Goal: Communication & Community: Answer question/provide support

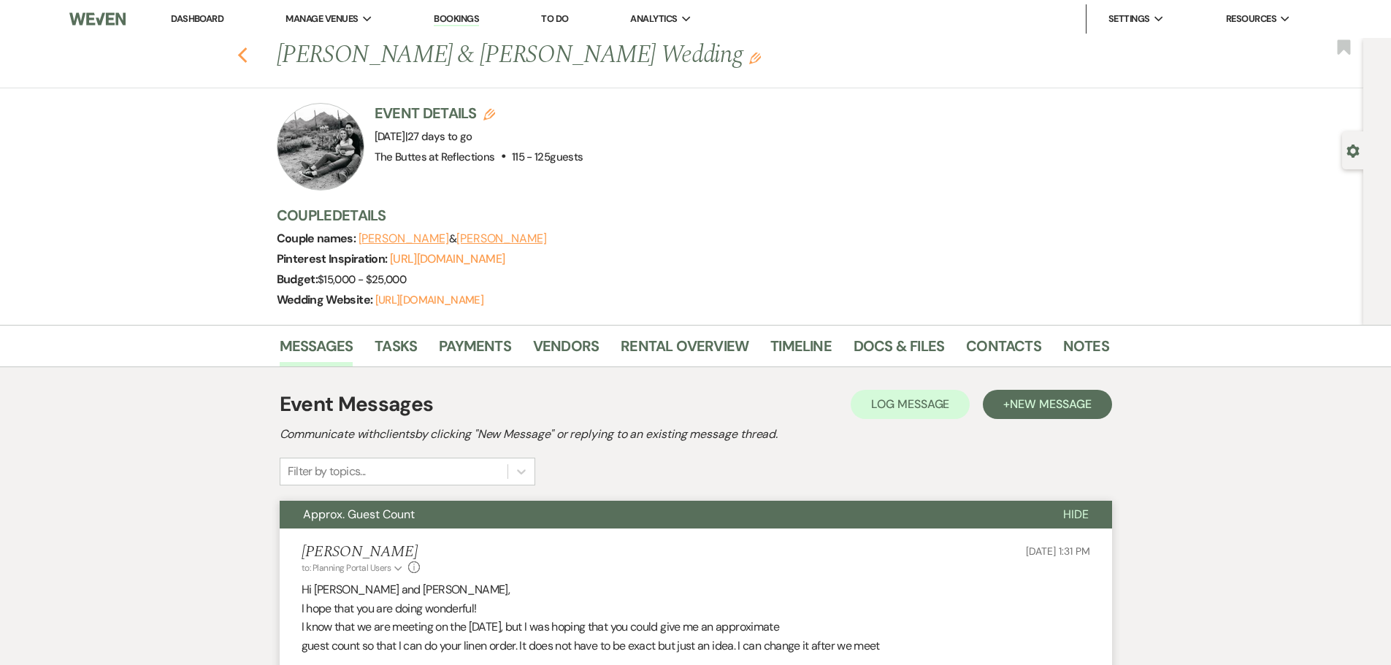
click at [247, 51] on use "button" at bounding box center [241, 55] width 9 height 16
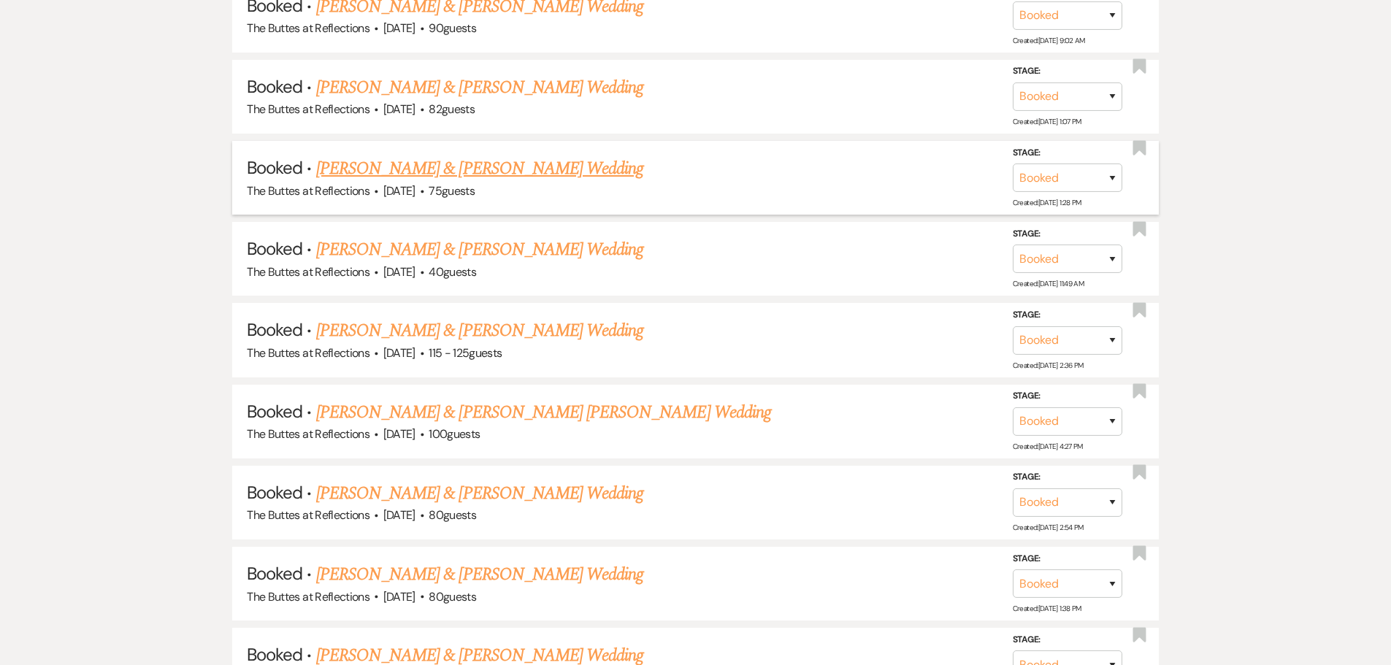
scroll to position [1023, 0]
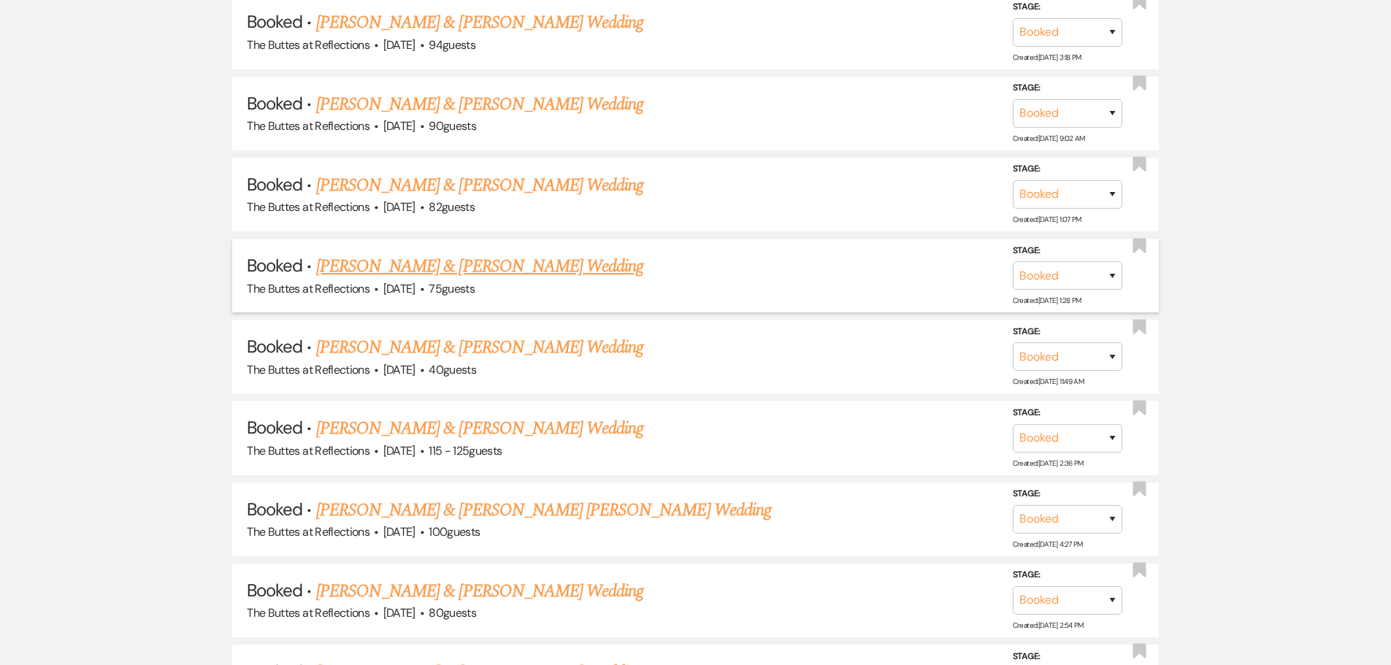
click at [409, 267] on link "[PERSON_NAME] & [PERSON_NAME] Wedding" at bounding box center [479, 266] width 327 height 26
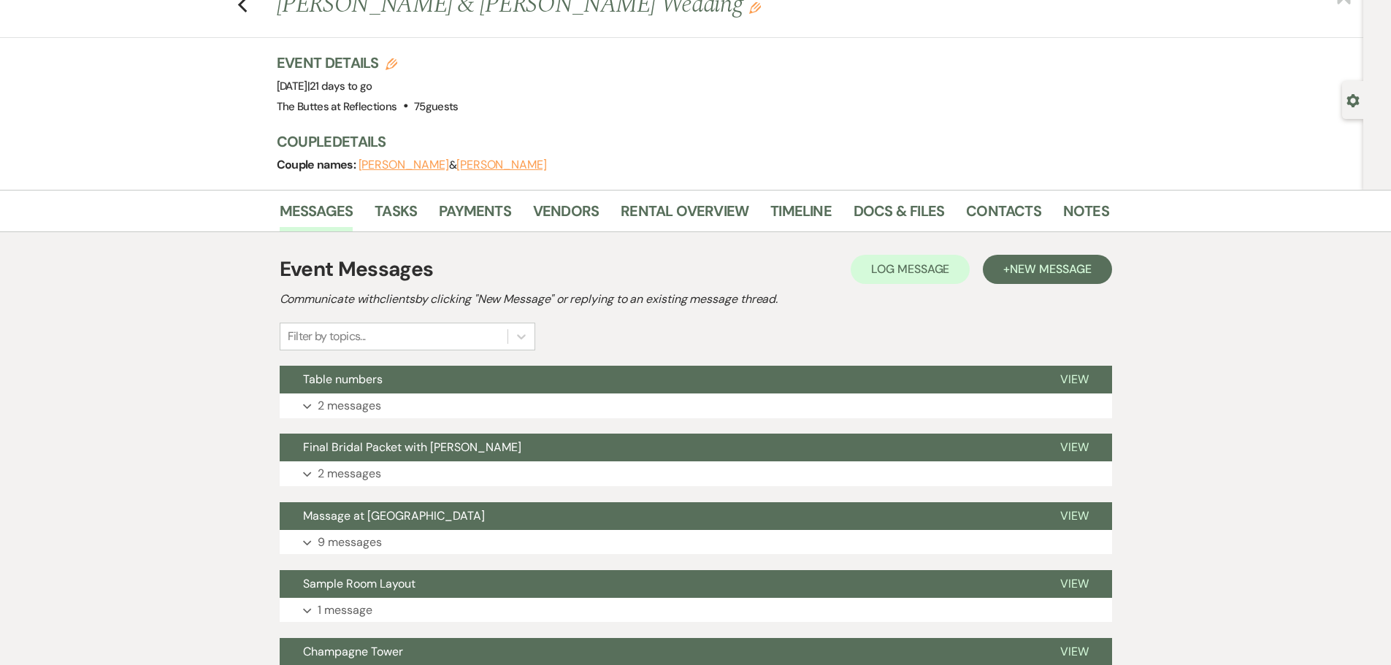
scroll to position [73, 0]
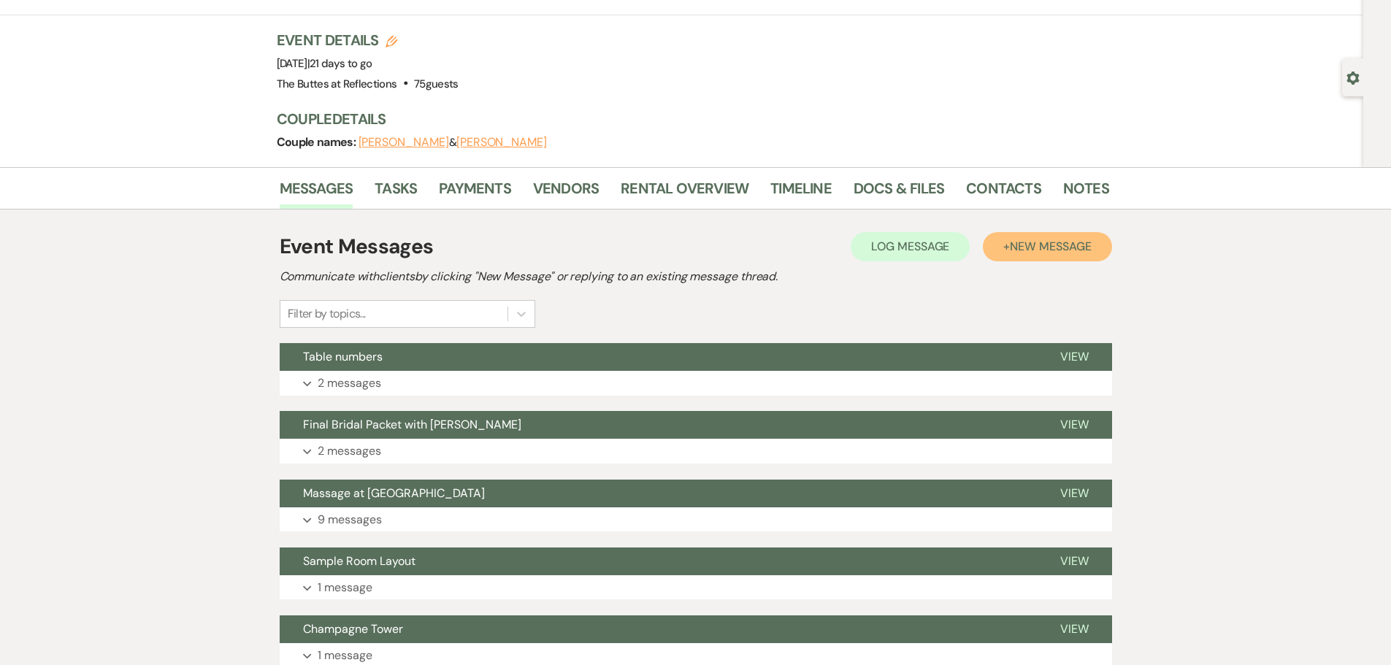
click at [1023, 243] on span "New Message" at bounding box center [1050, 246] width 81 height 15
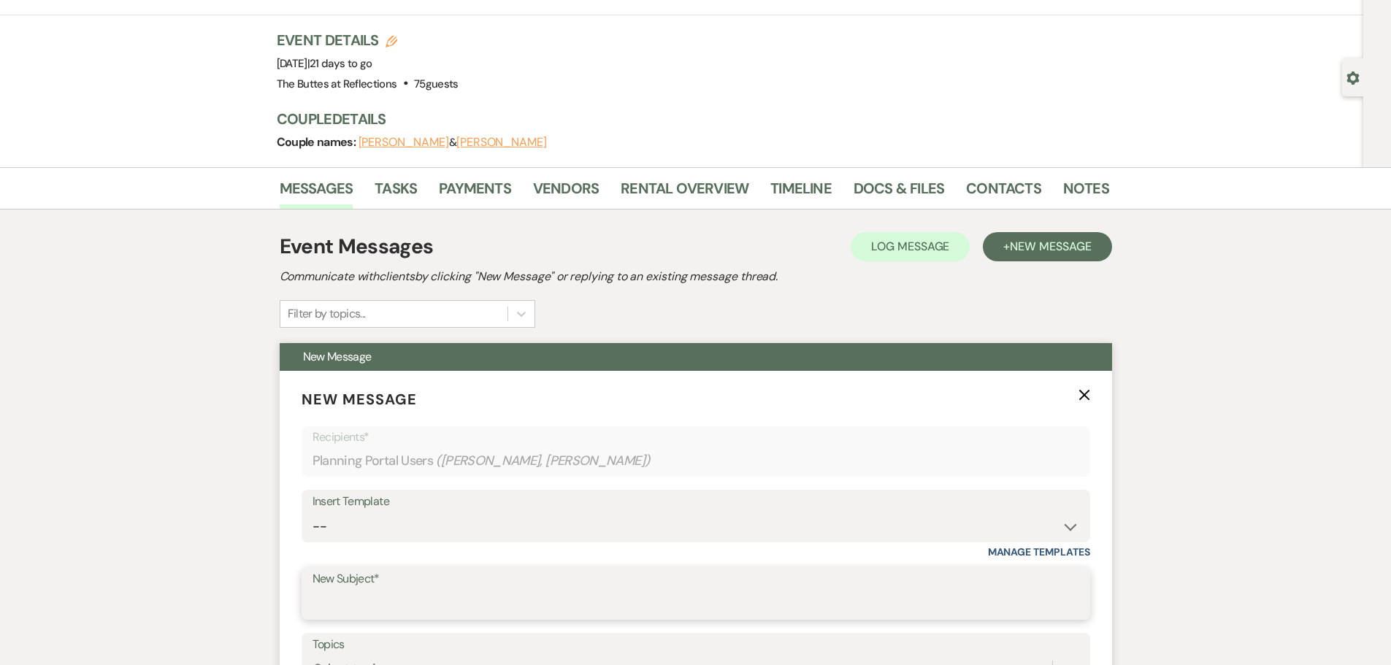
click at [345, 598] on input "New Subject*" at bounding box center [695, 604] width 766 height 28
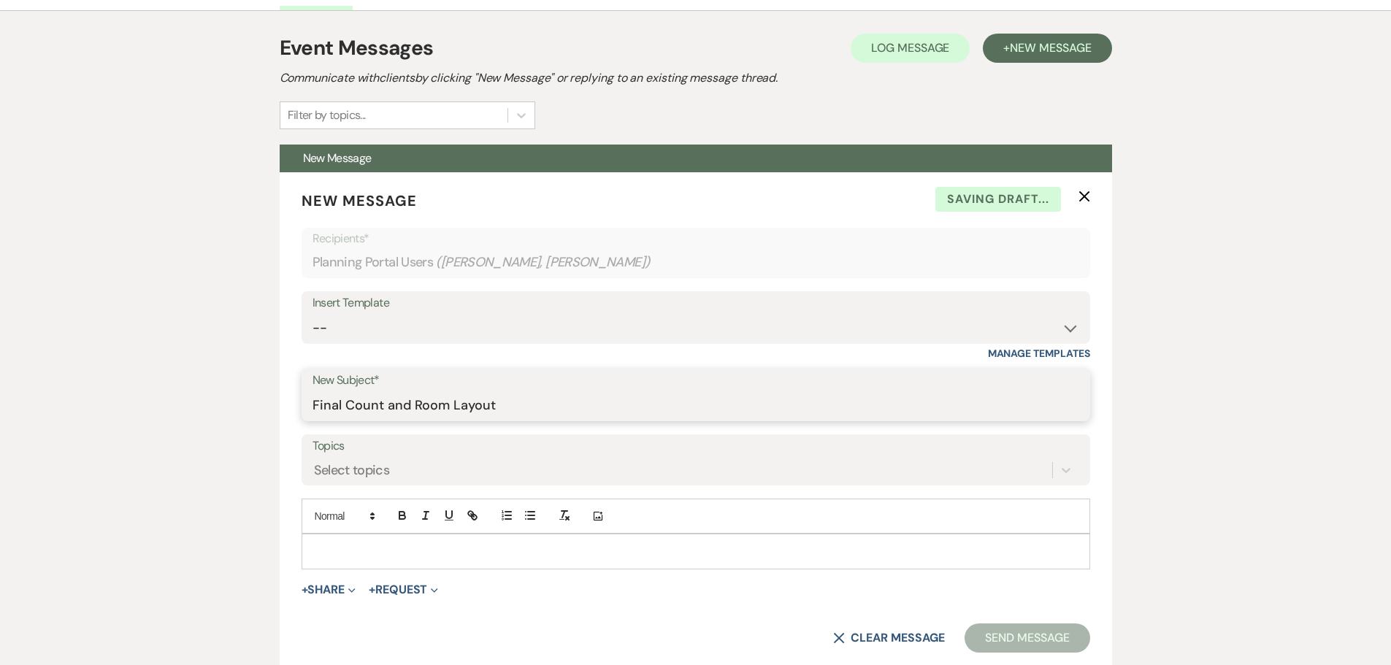
scroll to position [292, 0]
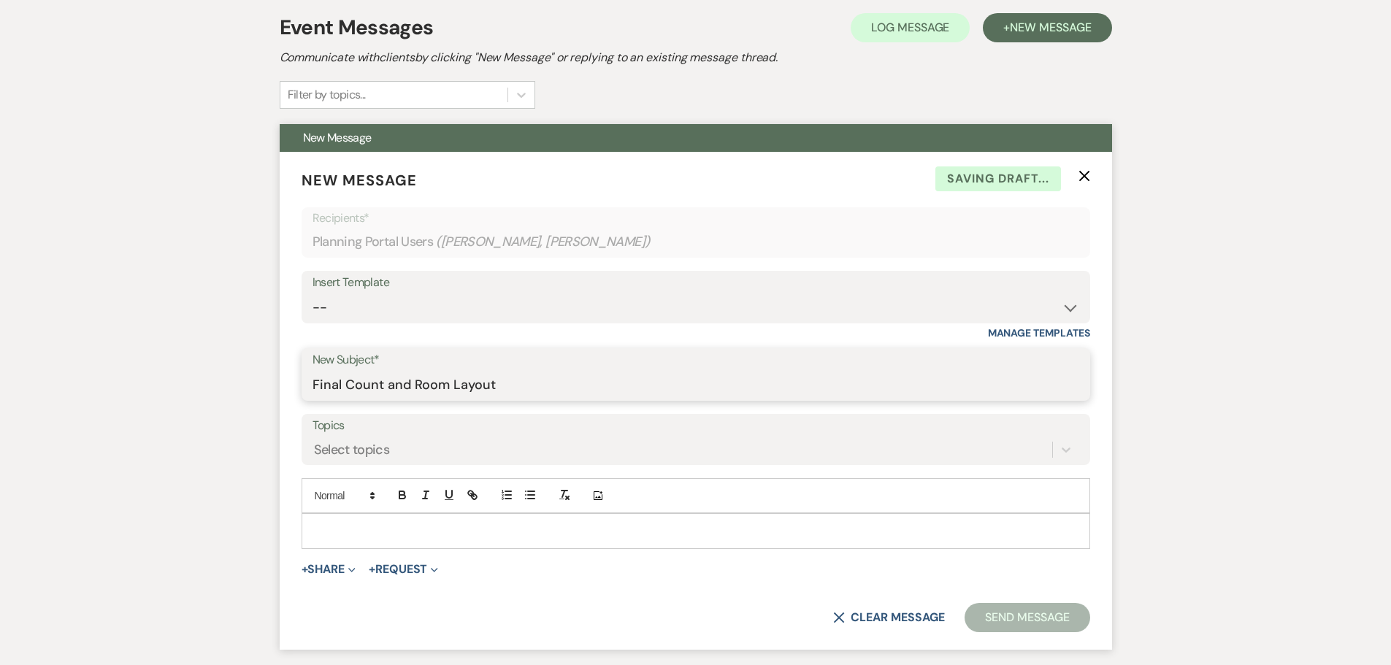
type input "Final Count and Room Layout"
click at [313, 520] on div at bounding box center [695, 531] width 787 height 34
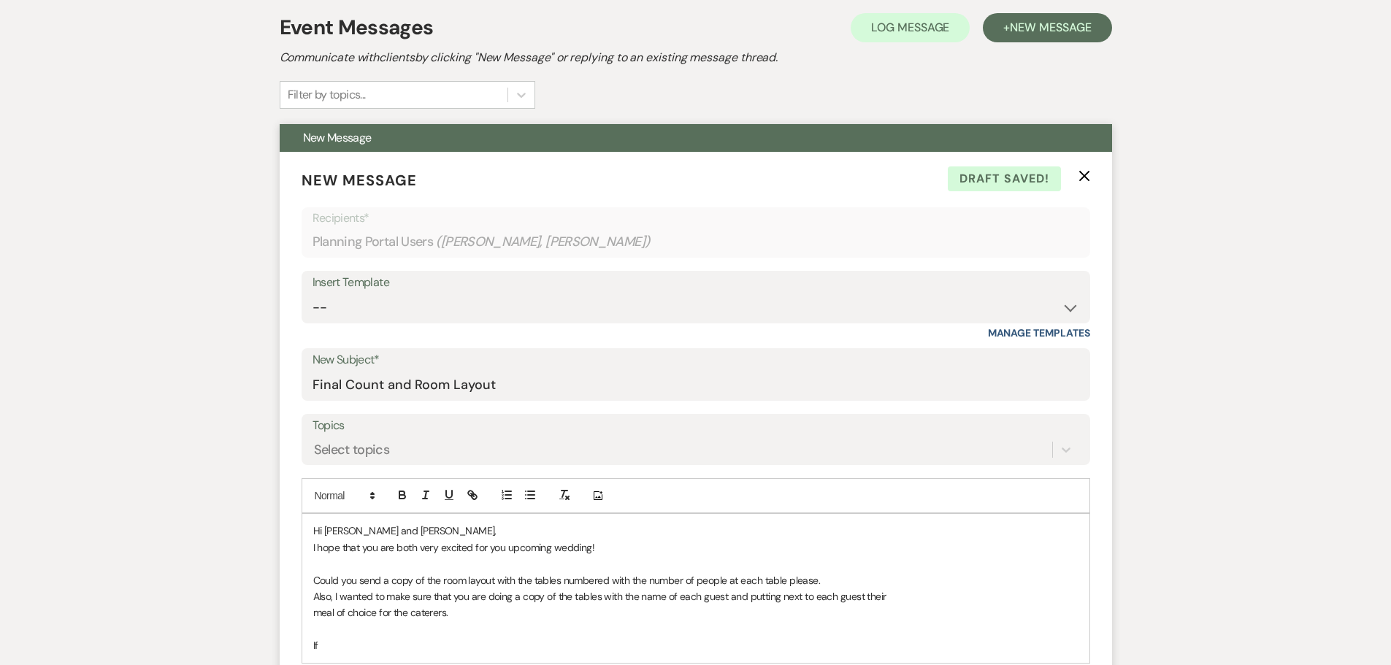
click at [472, 616] on p "meal of choice for the caterers." at bounding box center [695, 612] width 765 height 16
click at [377, 616] on p "meal of choice for the caterers" at bounding box center [695, 612] width 765 height 16
click at [794, 618] on p "meal of choice including the children. This can be done on just plain printing …" at bounding box center [695, 612] width 765 height 16
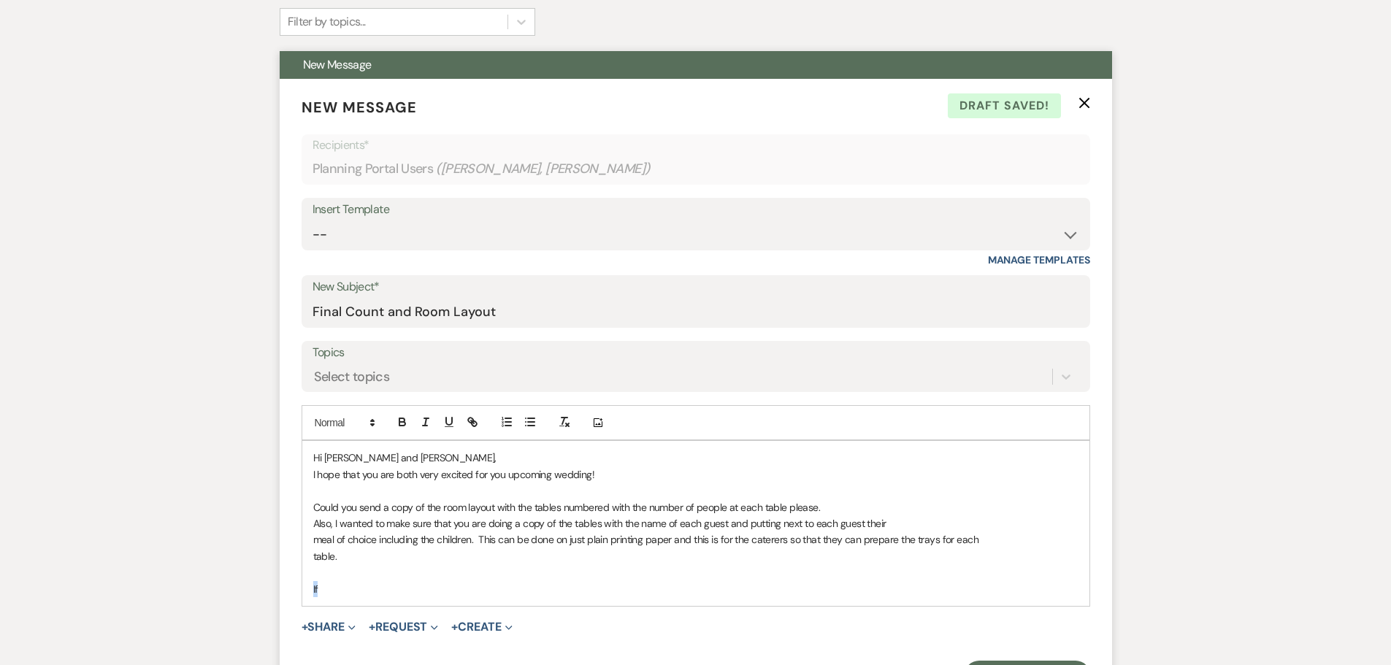
drag, startPoint x: 327, startPoint y: 587, endPoint x: 301, endPoint y: 590, distance: 25.7
click at [302, 590] on div "Hi [PERSON_NAME] and [PERSON_NAME], I hope that you are both very excited for y…" at bounding box center [695, 523] width 787 height 165
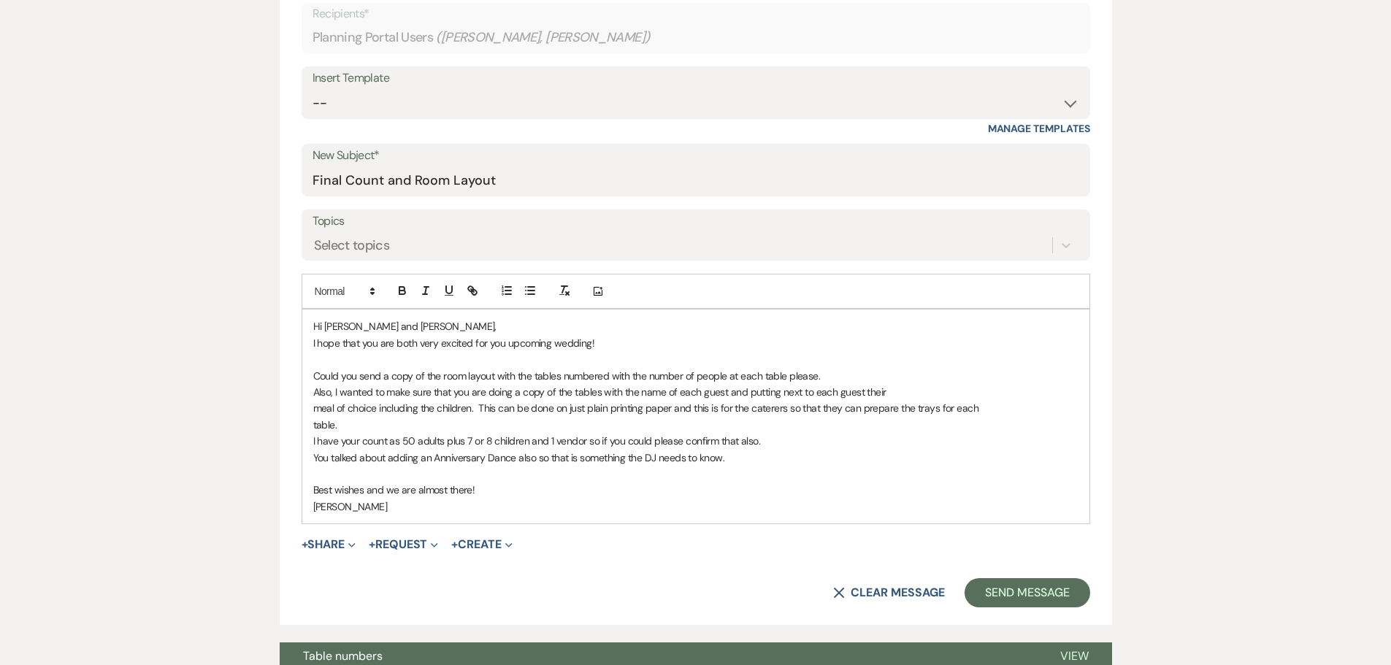
scroll to position [584, 0]
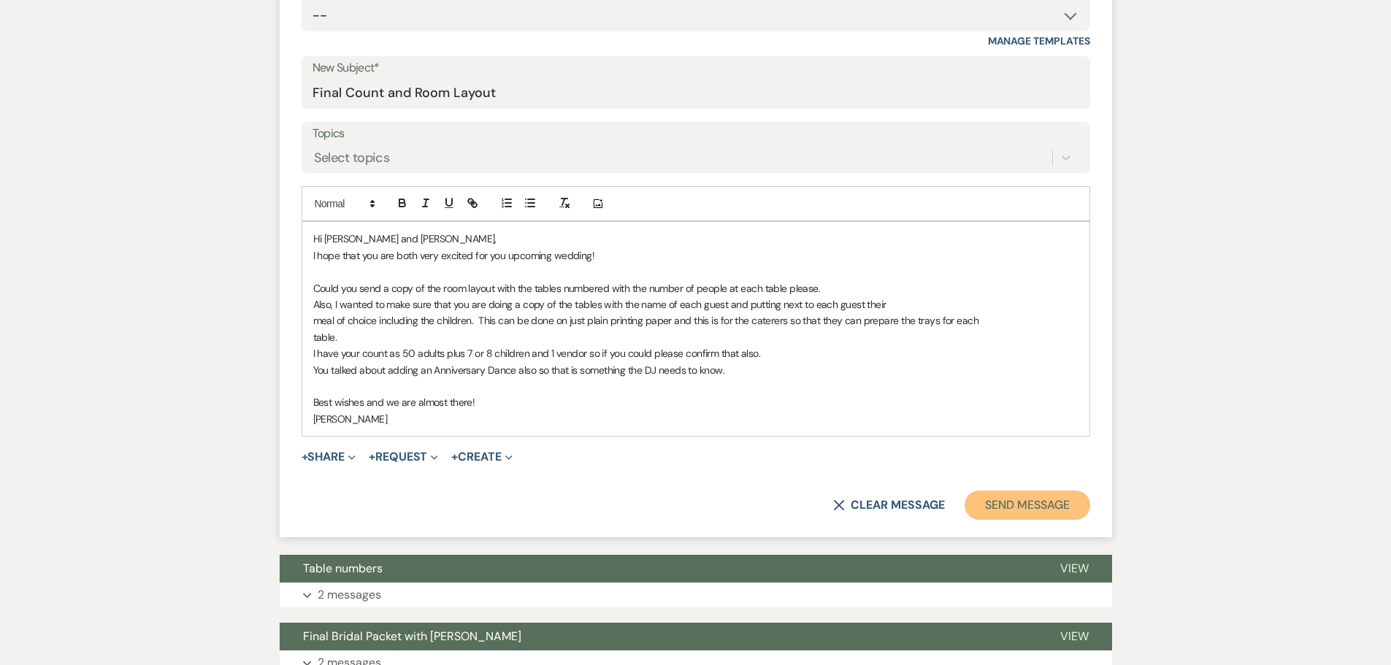
click at [993, 502] on button "Send Message" at bounding box center [1026, 505] width 125 height 29
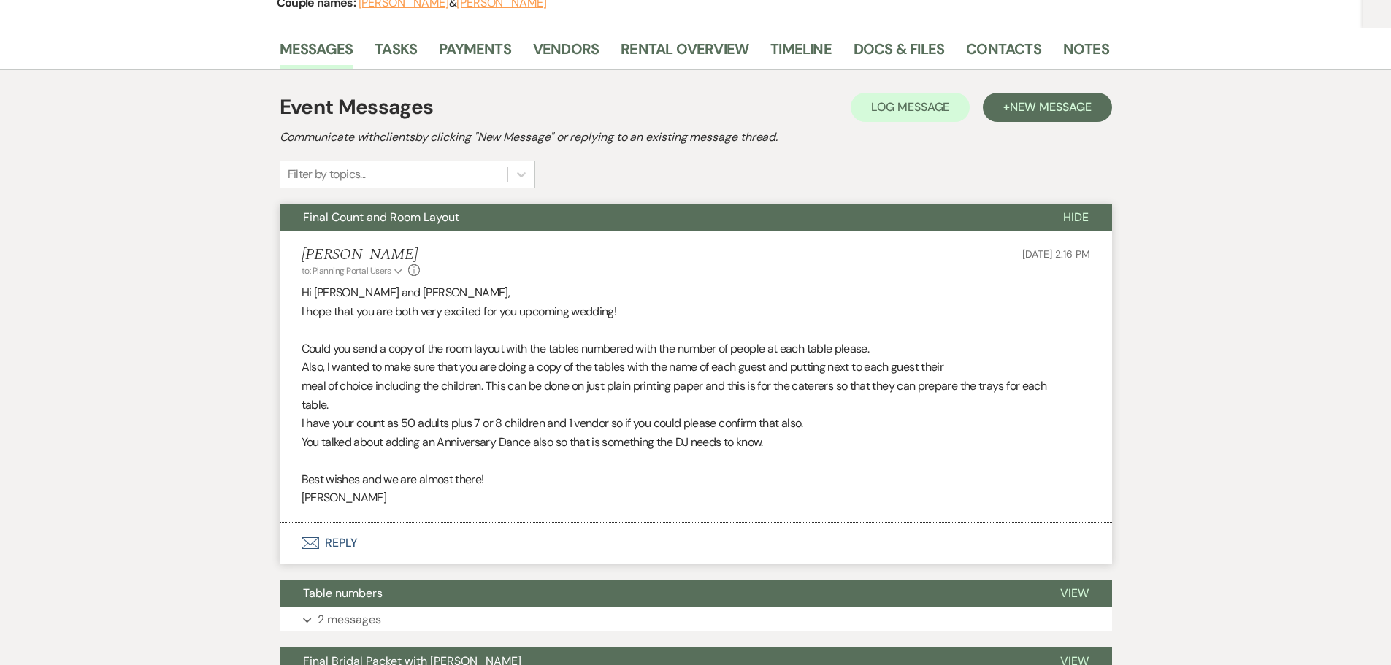
scroll to position [0, 0]
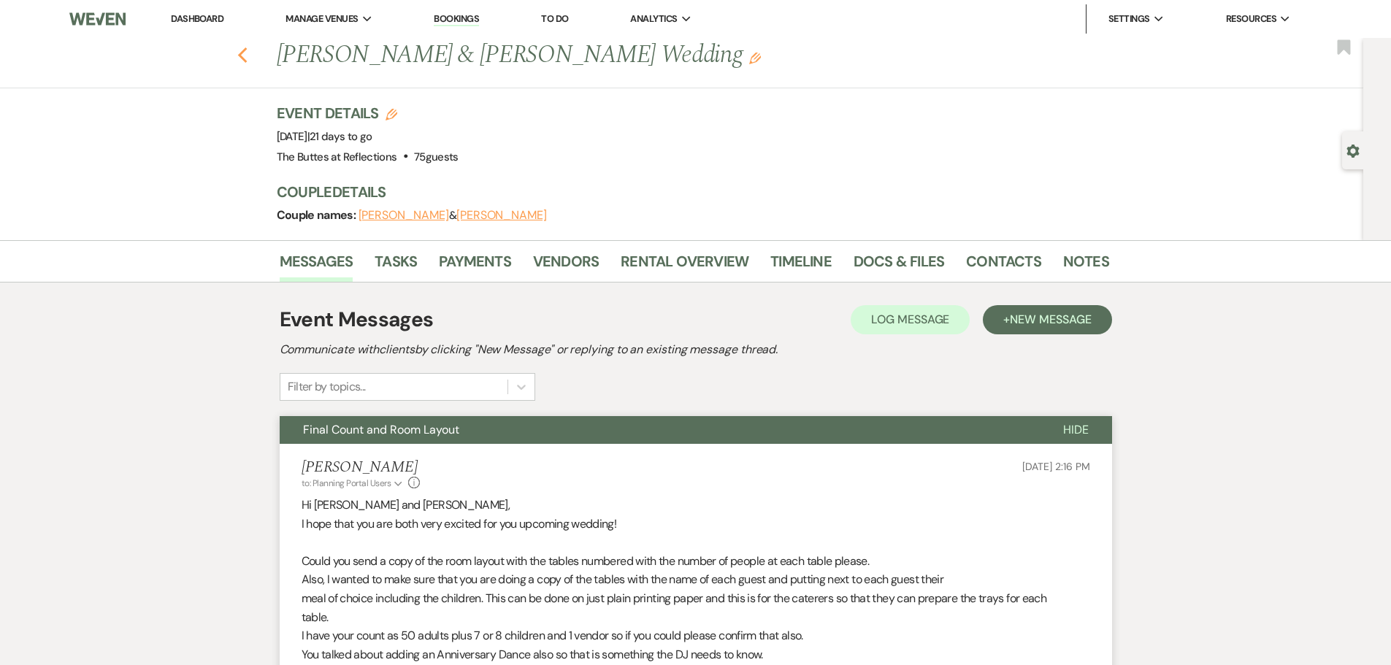
click at [247, 55] on icon "Previous" at bounding box center [242, 56] width 11 height 18
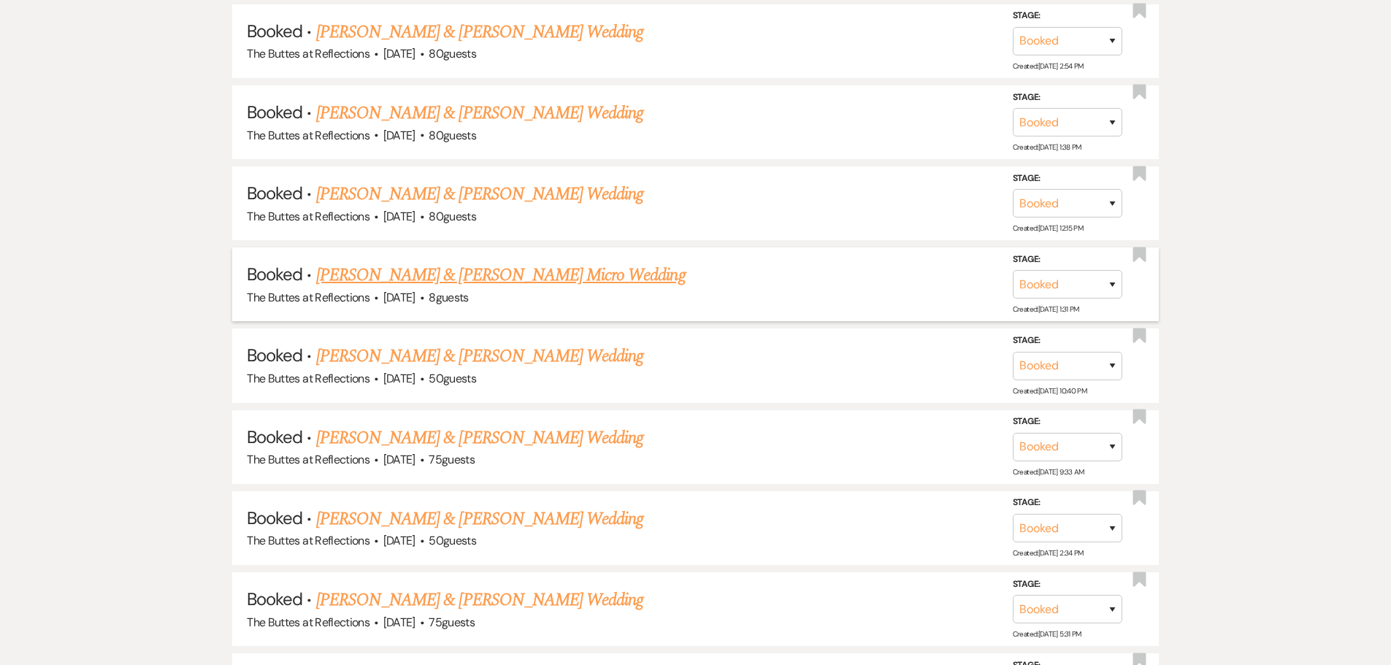
scroll to position [1607, 0]
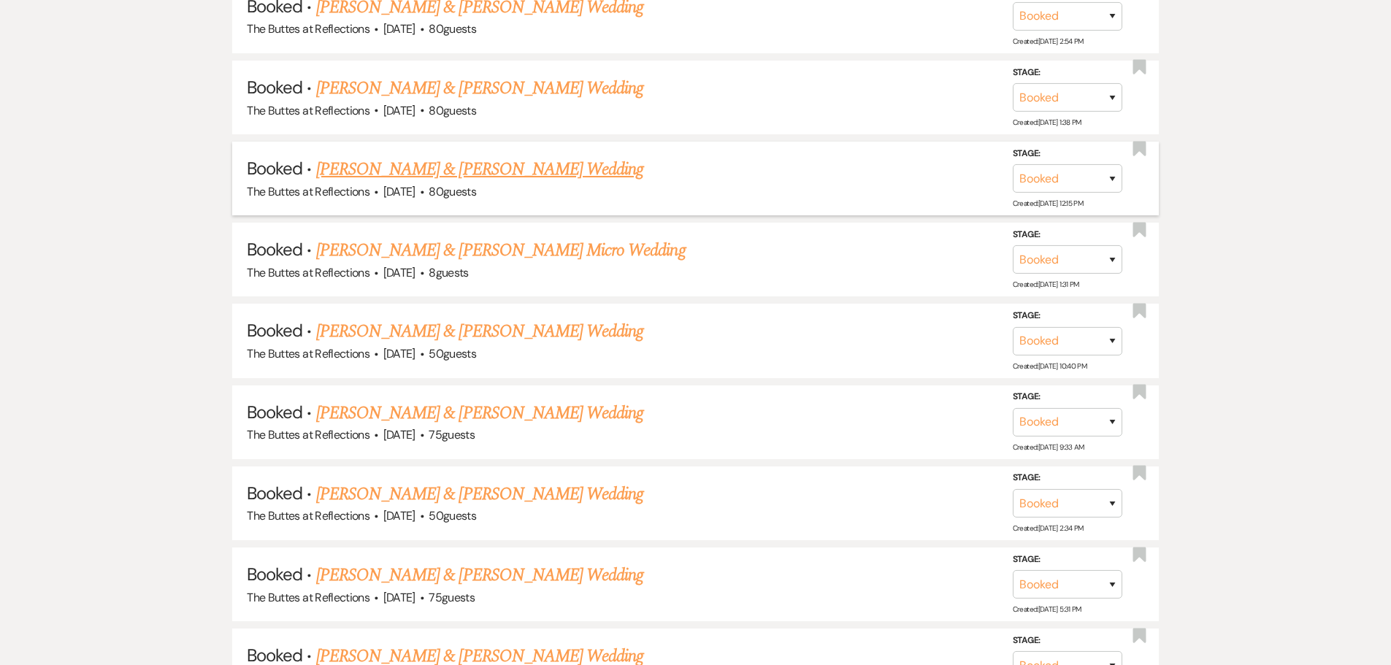
click at [409, 164] on link "[PERSON_NAME] & [PERSON_NAME] Wedding" at bounding box center [479, 169] width 327 height 26
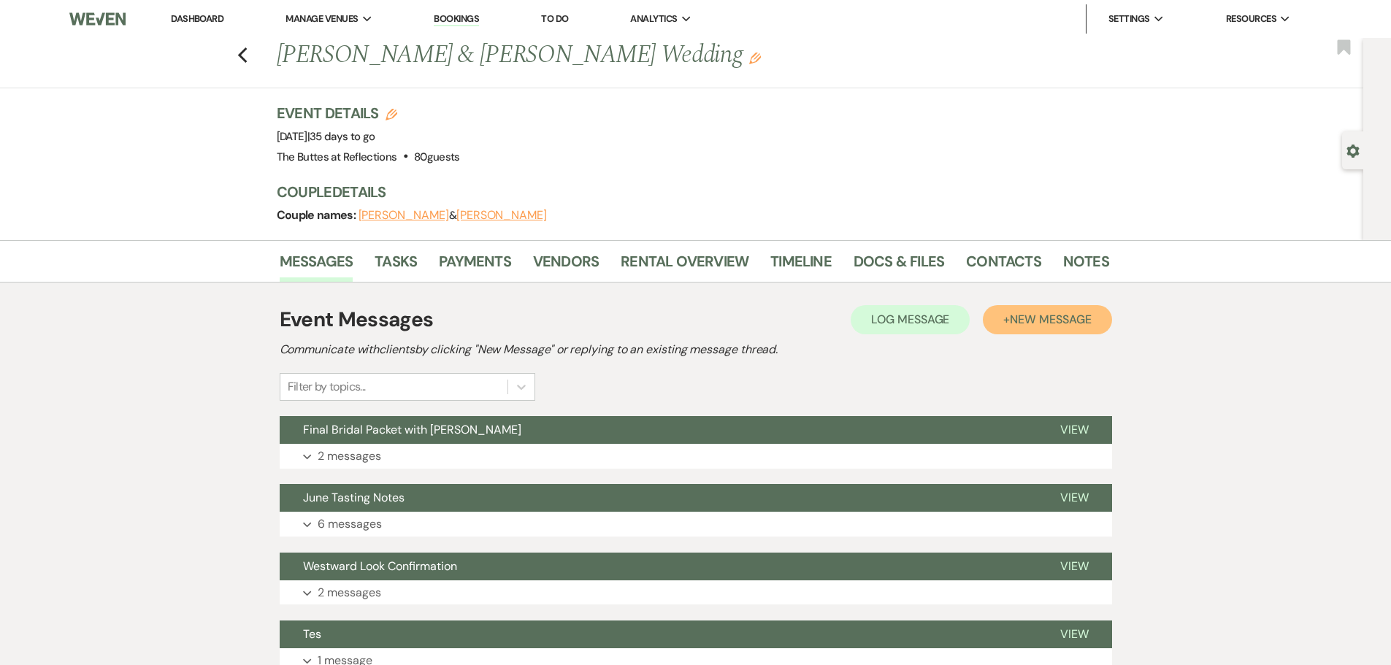
click at [1023, 319] on span "New Message" at bounding box center [1050, 319] width 81 height 15
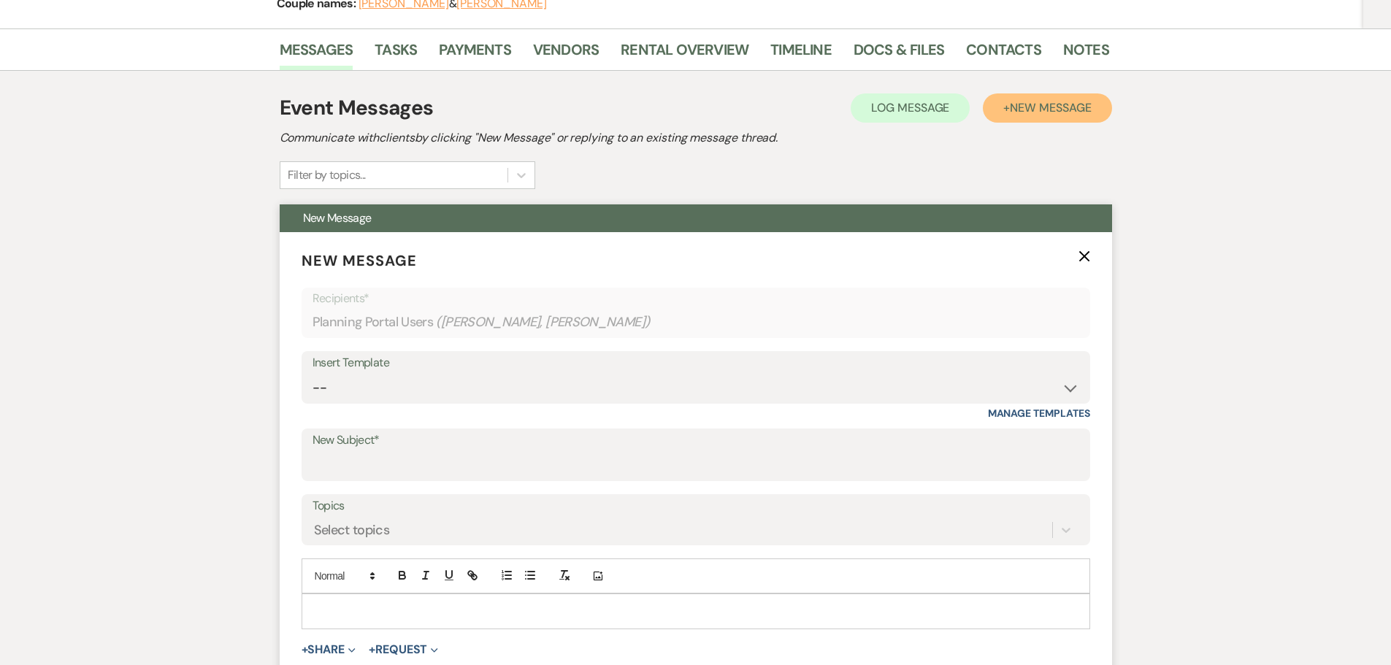
scroll to position [219, 0]
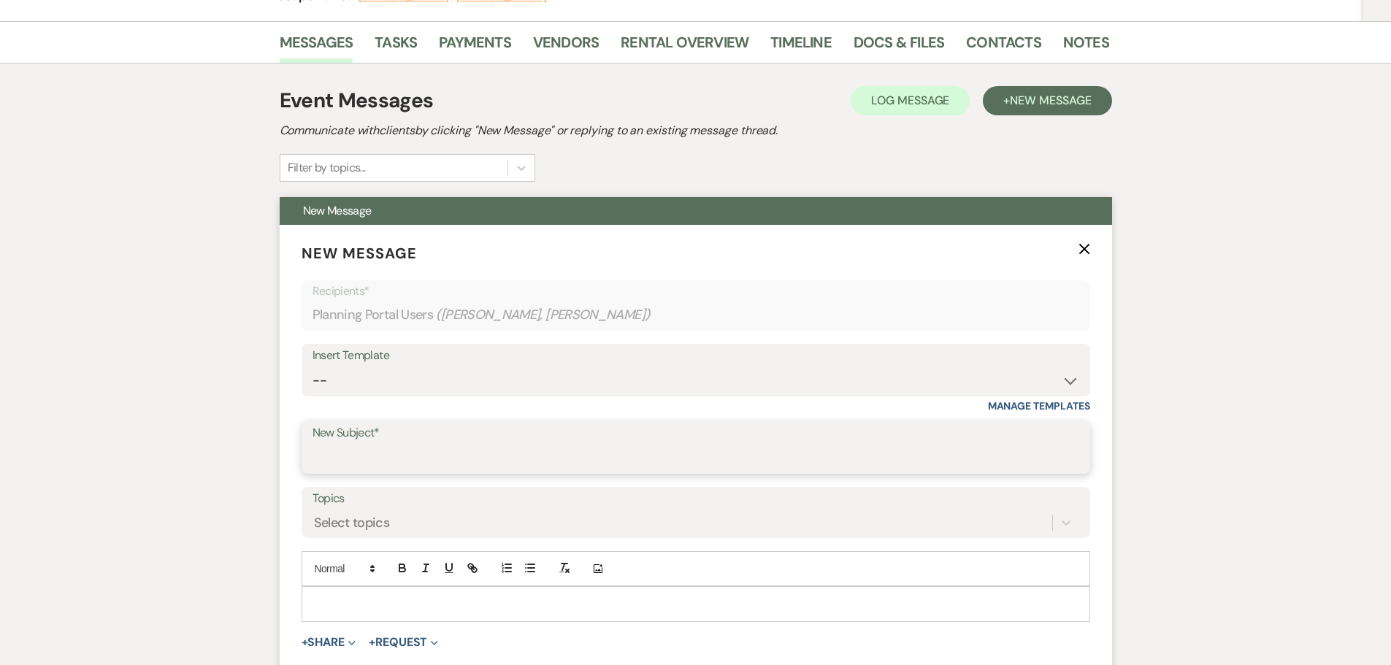
click at [323, 454] on input "New Subject*" at bounding box center [695, 458] width 766 height 28
type input "Room Layout"
click at [321, 593] on div at bounding box center [695, 604] width 787 height 34
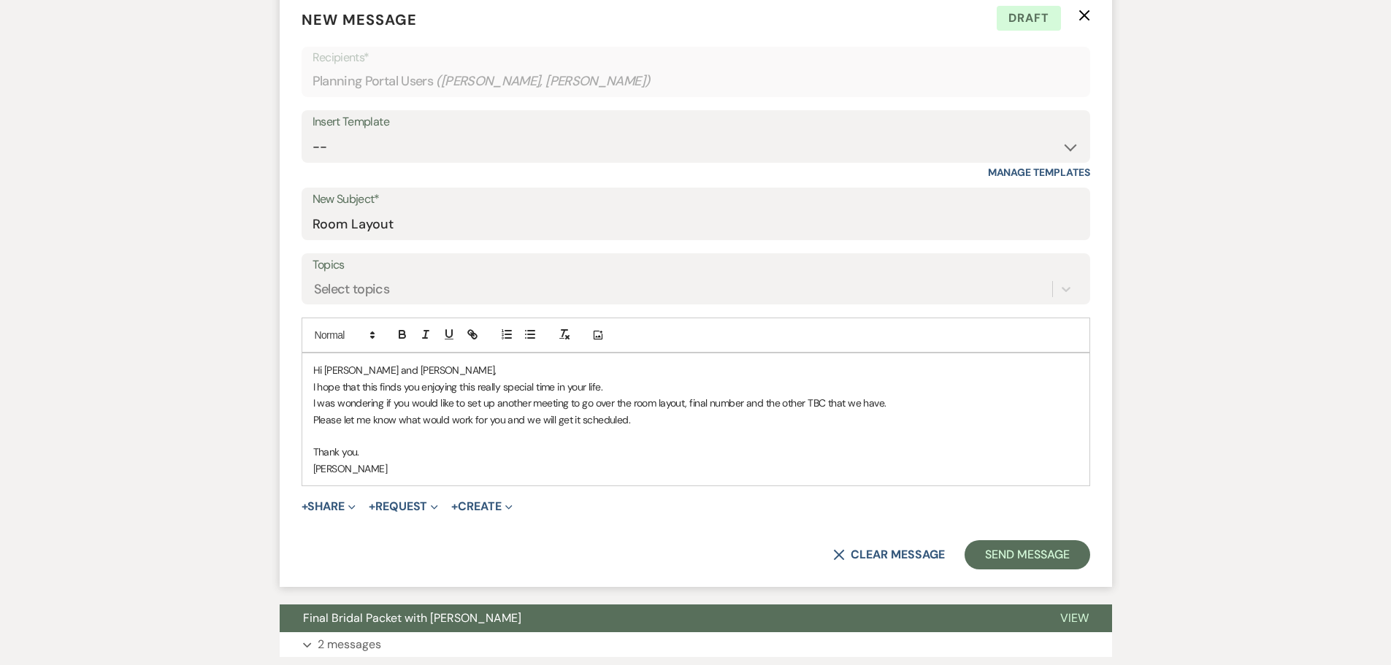
scroll to position [511, 0]
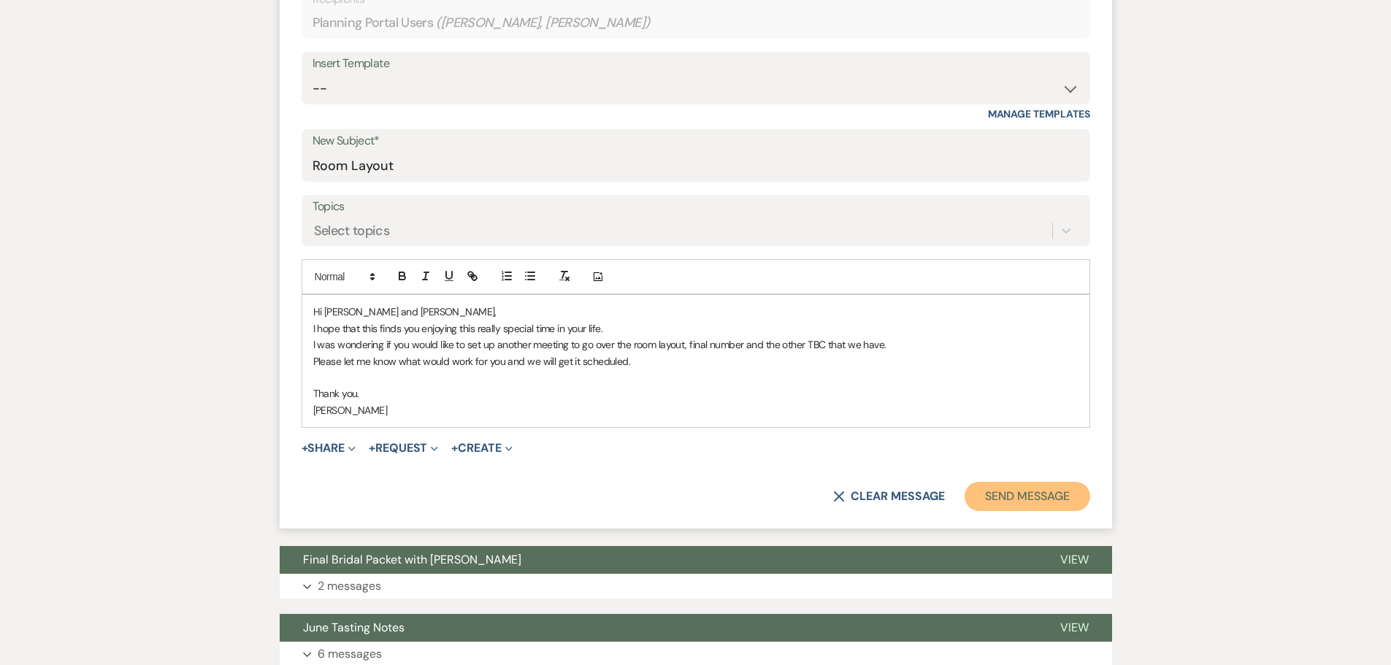
click at [1022, 502] on button "Send Message" at bounding box center [1026, 496] width 125 height 29
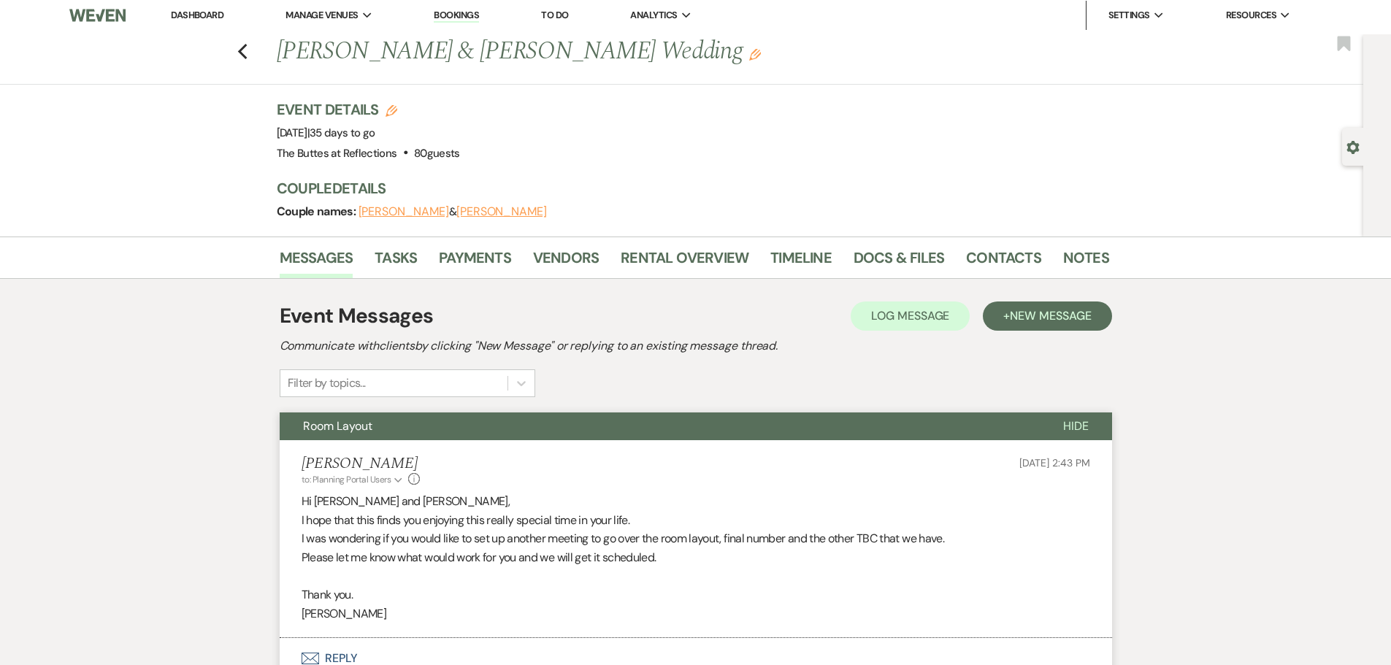
scroll to position [0, 0]
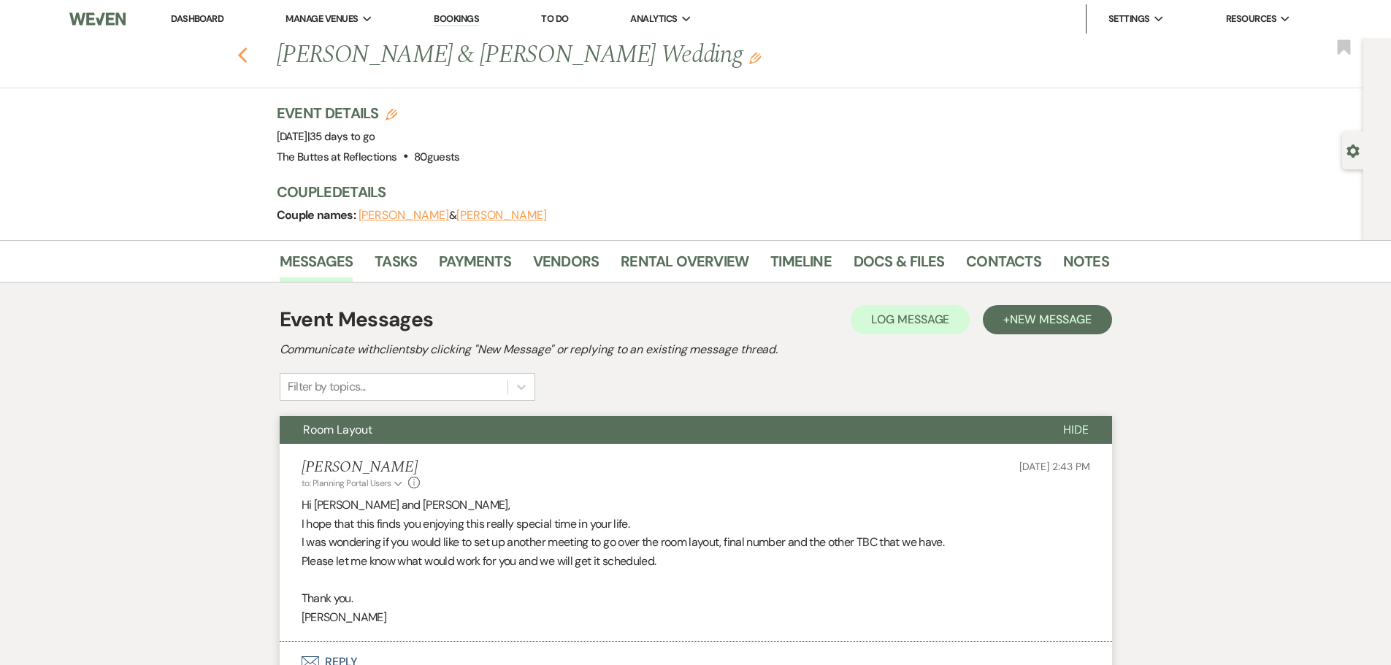
click at [247, 51] on use "button" at bounding box center [241, 55] width 9 height 16
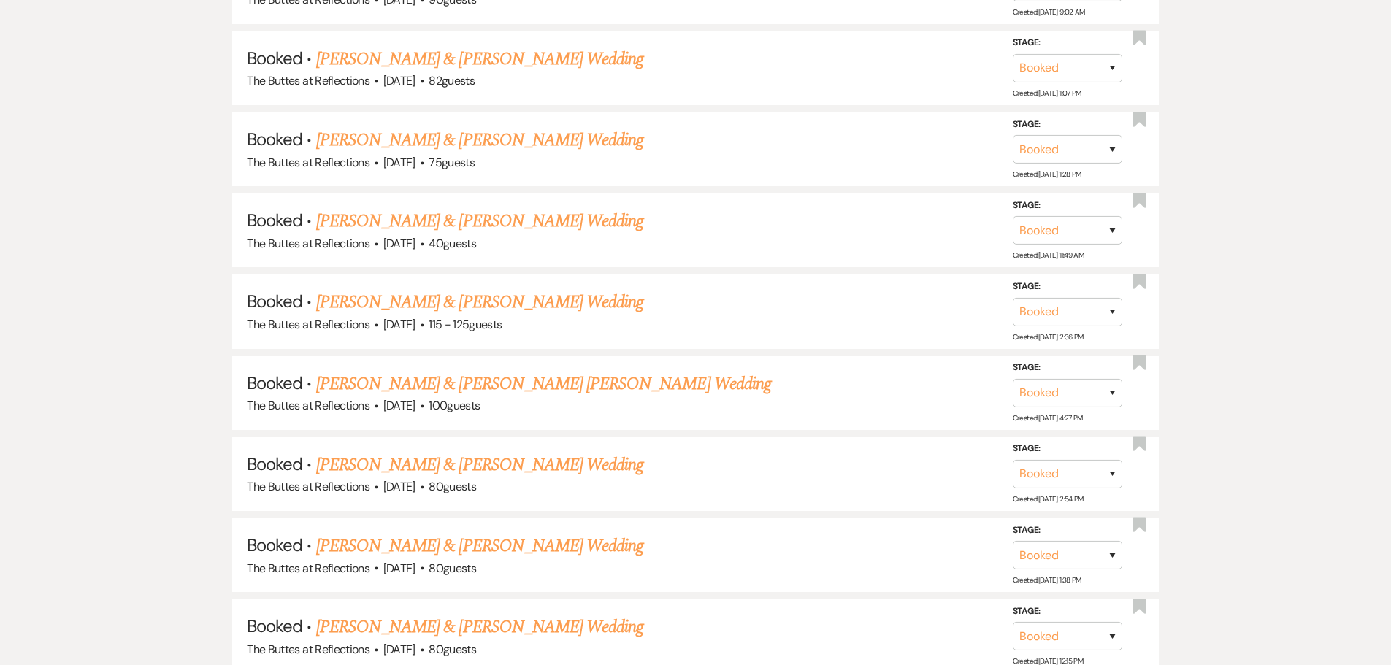
scroll to position [1388, 0]
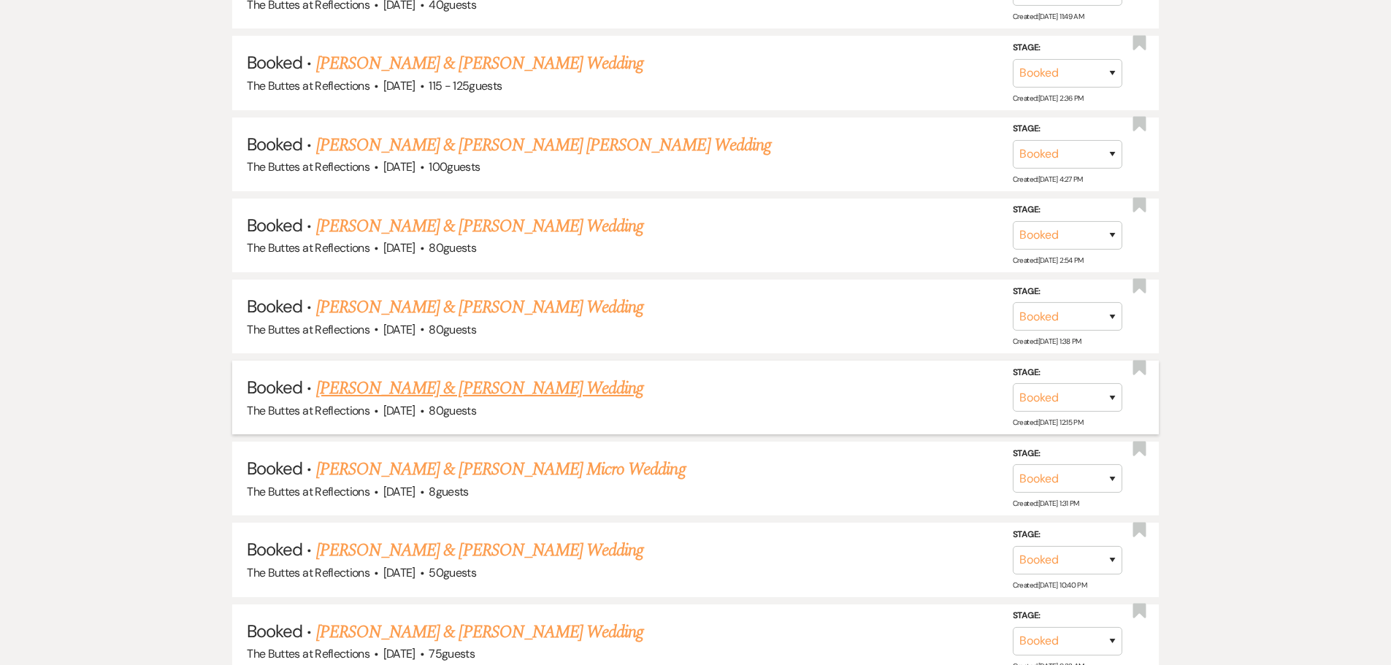
click at [434, 384] on link "[PERSON_NAME] & [PERSON_NAME] Wedding" at bounding box center [479, 388] width 327 height 26
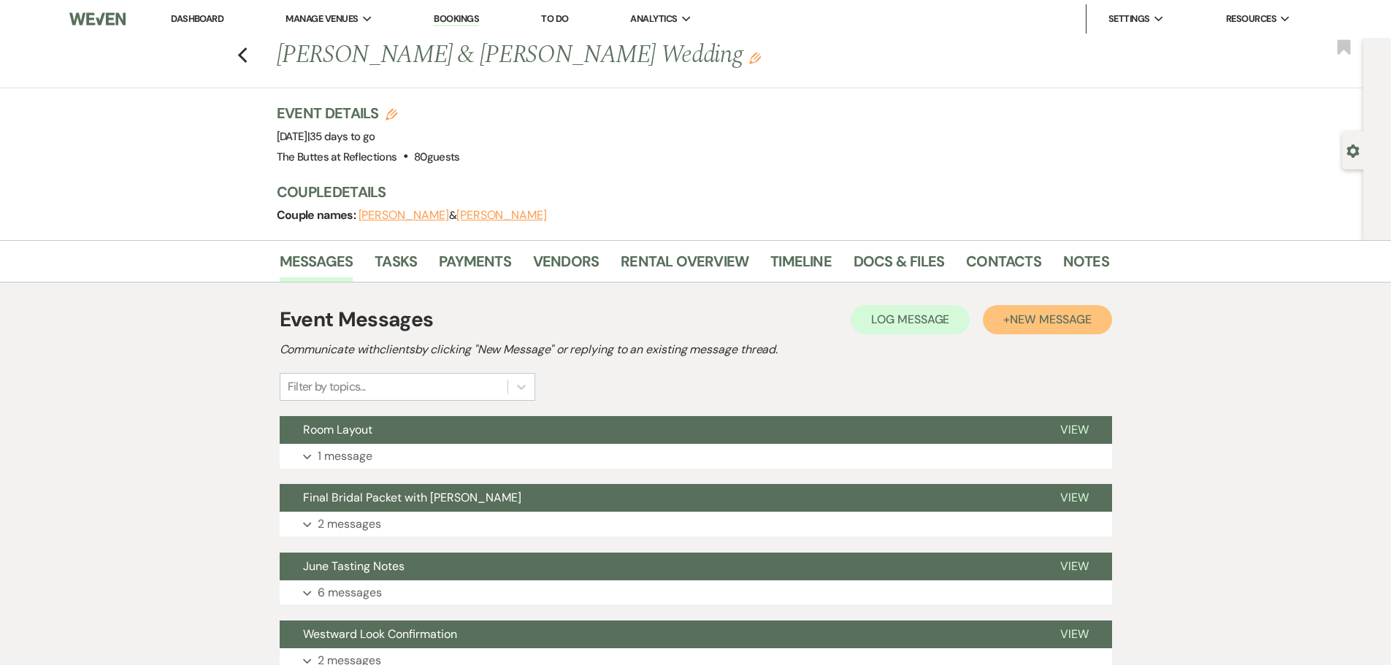
click at [1024, 312] on span "New Message" at bounding box center [1050, 319] width 81 height 15
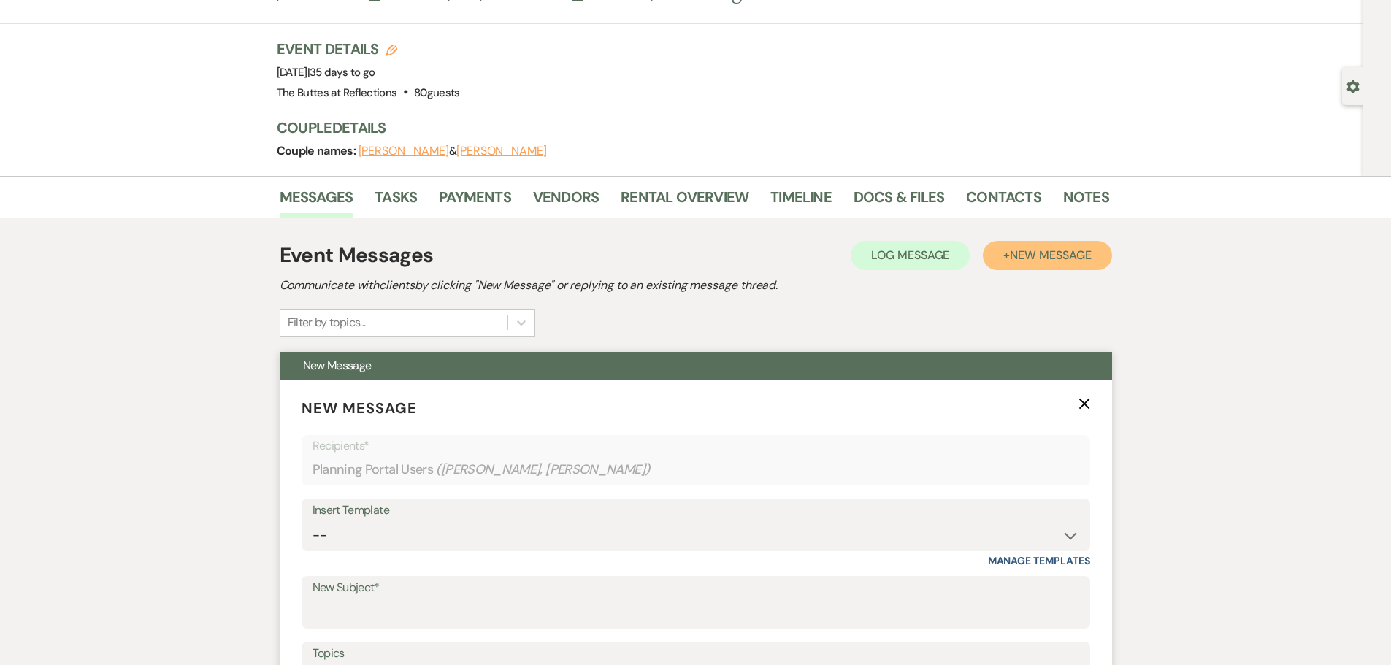
scroll to position [146, 0]
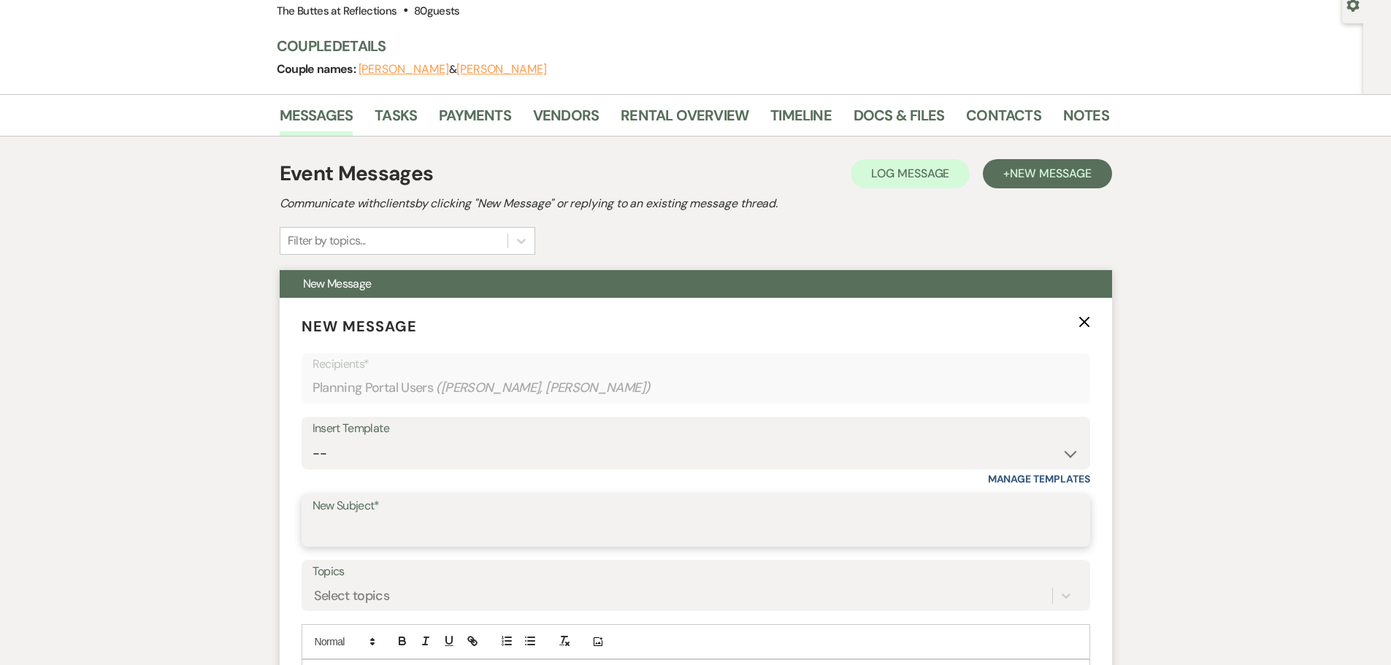
click at [329, 526] on input "New Subject*" at bounding box center [695, 531] width 766 height 28
click at [329, 525] on input "New Subject*" at bounding box center [695, 531] width 766 height 28
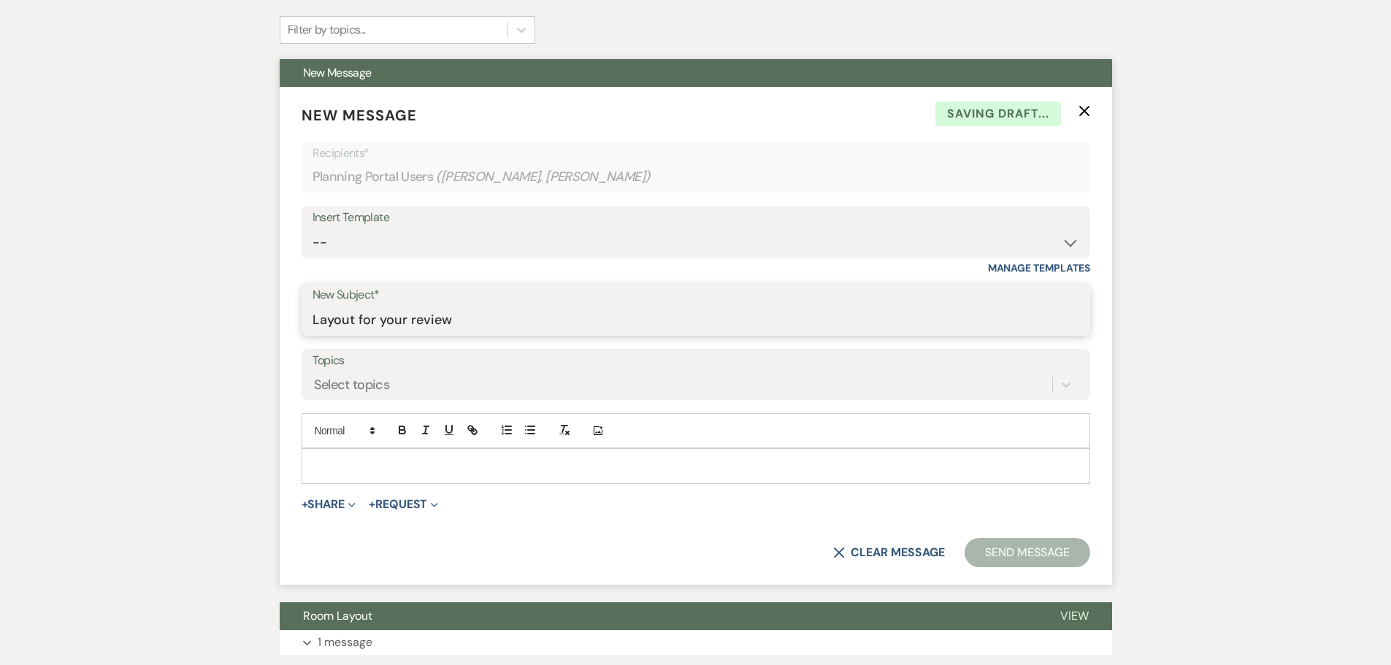
scroll to position [365, 0]
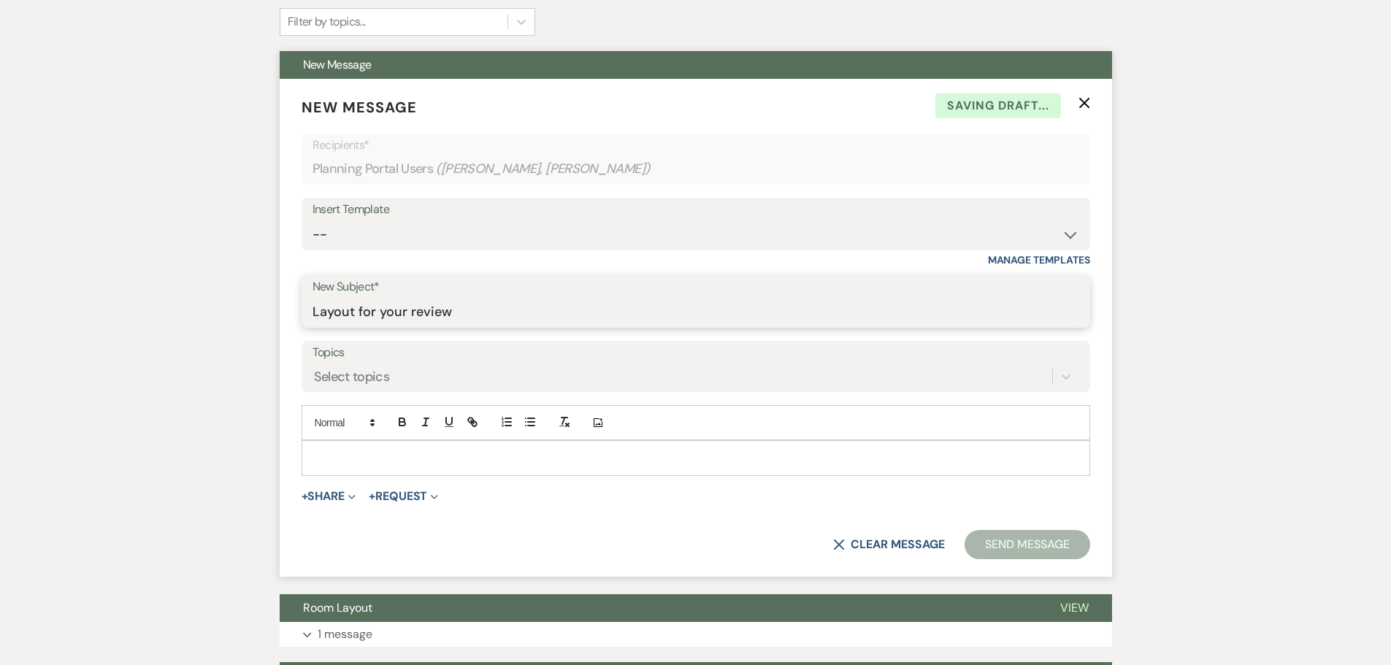
type input "Layout for your review"
drag, startPoint x: 329, startPoint y: 454, endPoint x: 350, endPoint y: 428, distance: 33.3
click at [332, 450] on p at bounding box center [695, 458] width 765 height 16
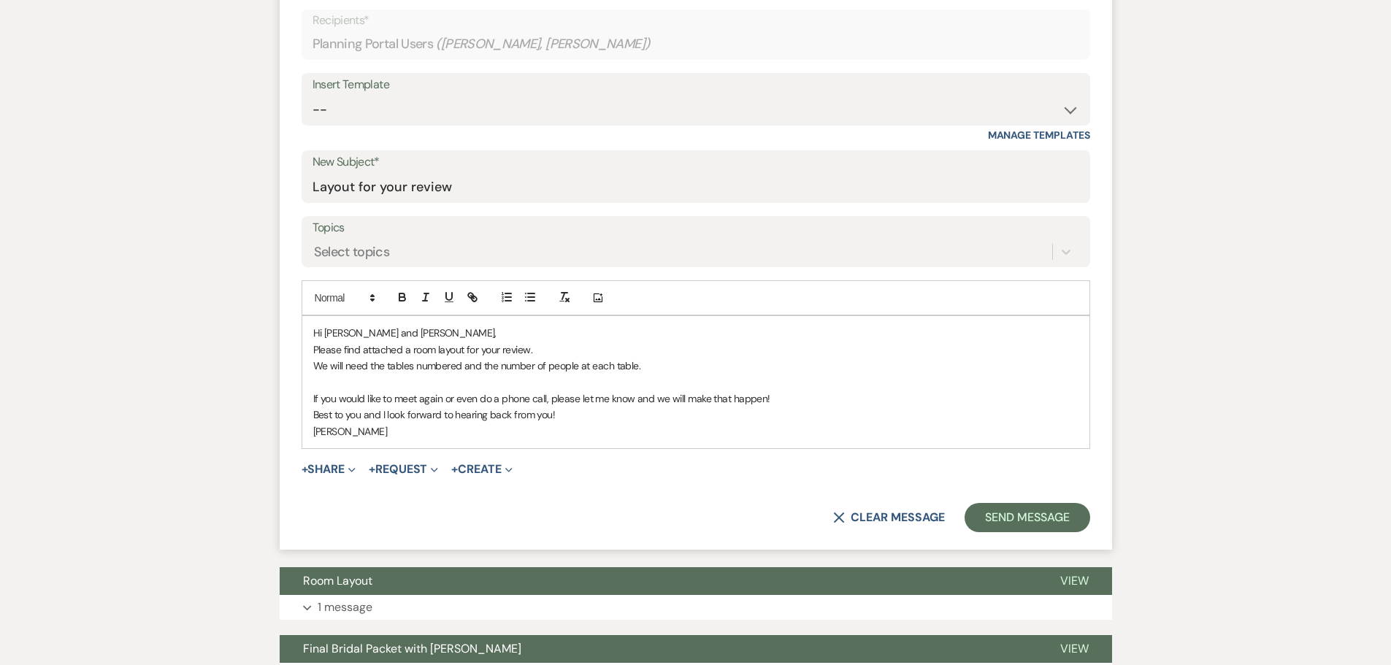
scroll to position [438, 0]
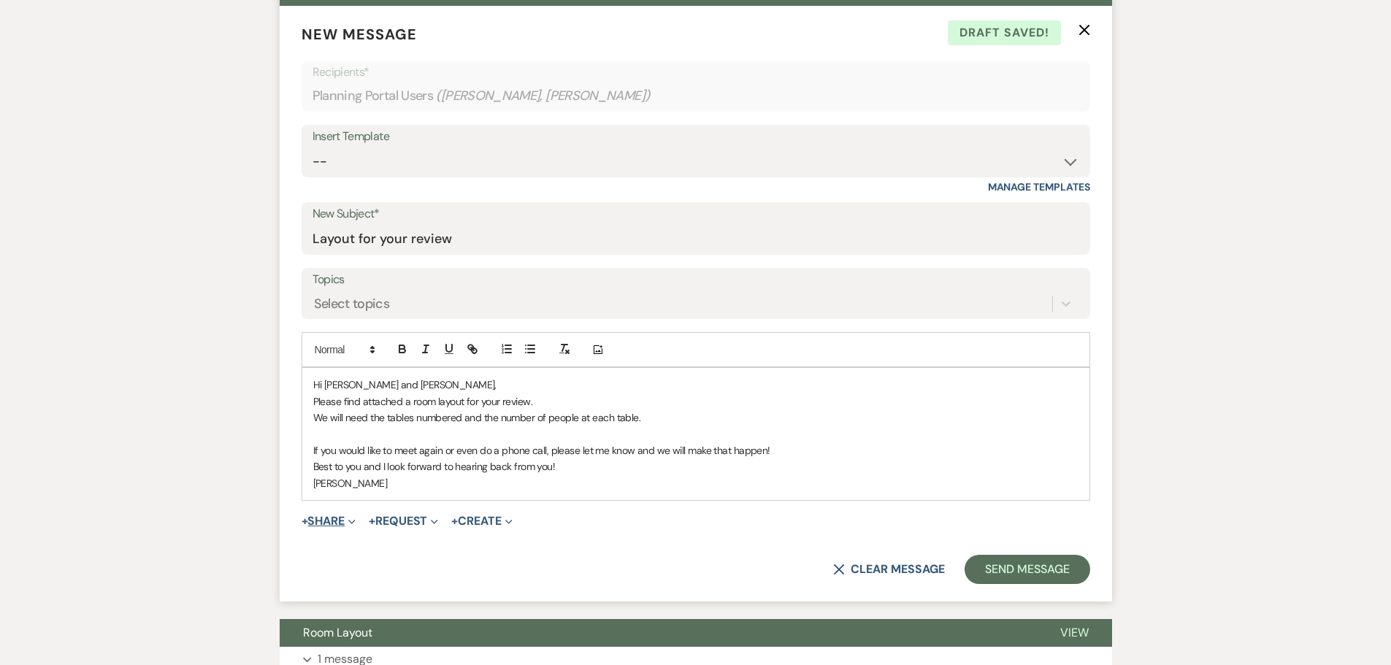
click at [332, 519] on button "+ Share Expand" at bounding box center [328, 521] width 55 height 12
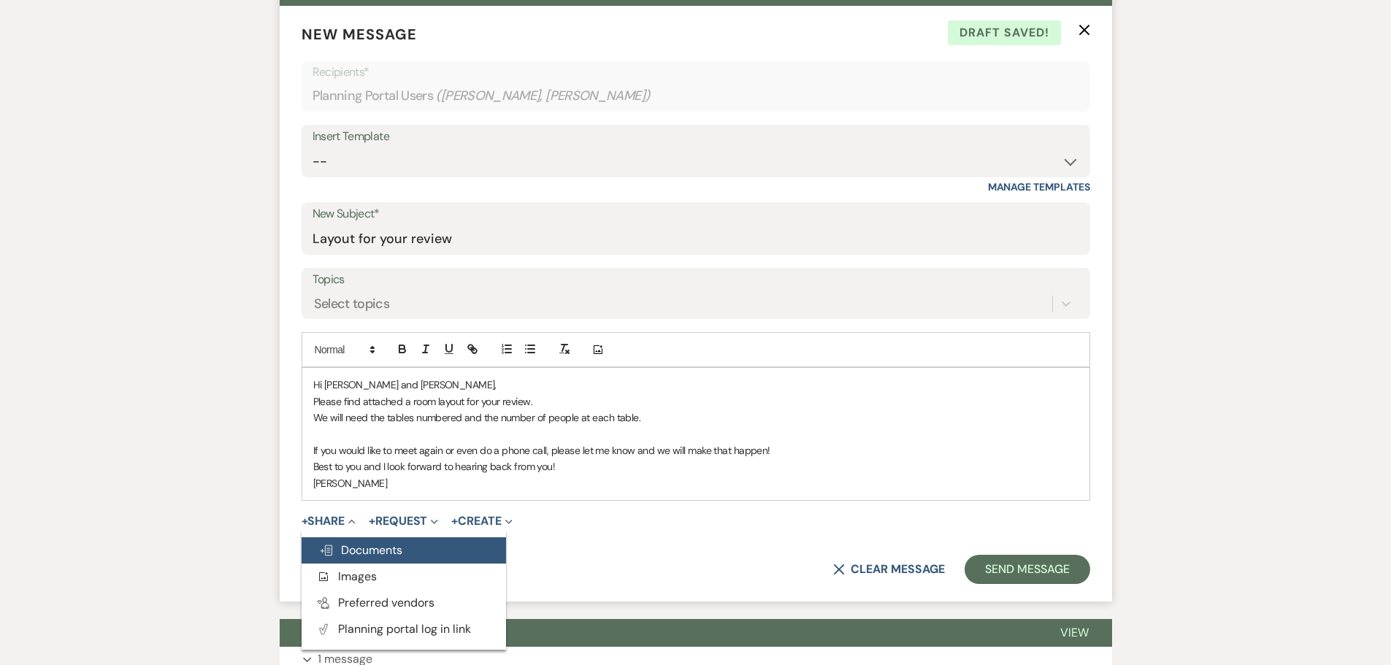
click at [368, 552] on span "Doc Upload Documents" at bounding box center [360, 549] width 83 height 15
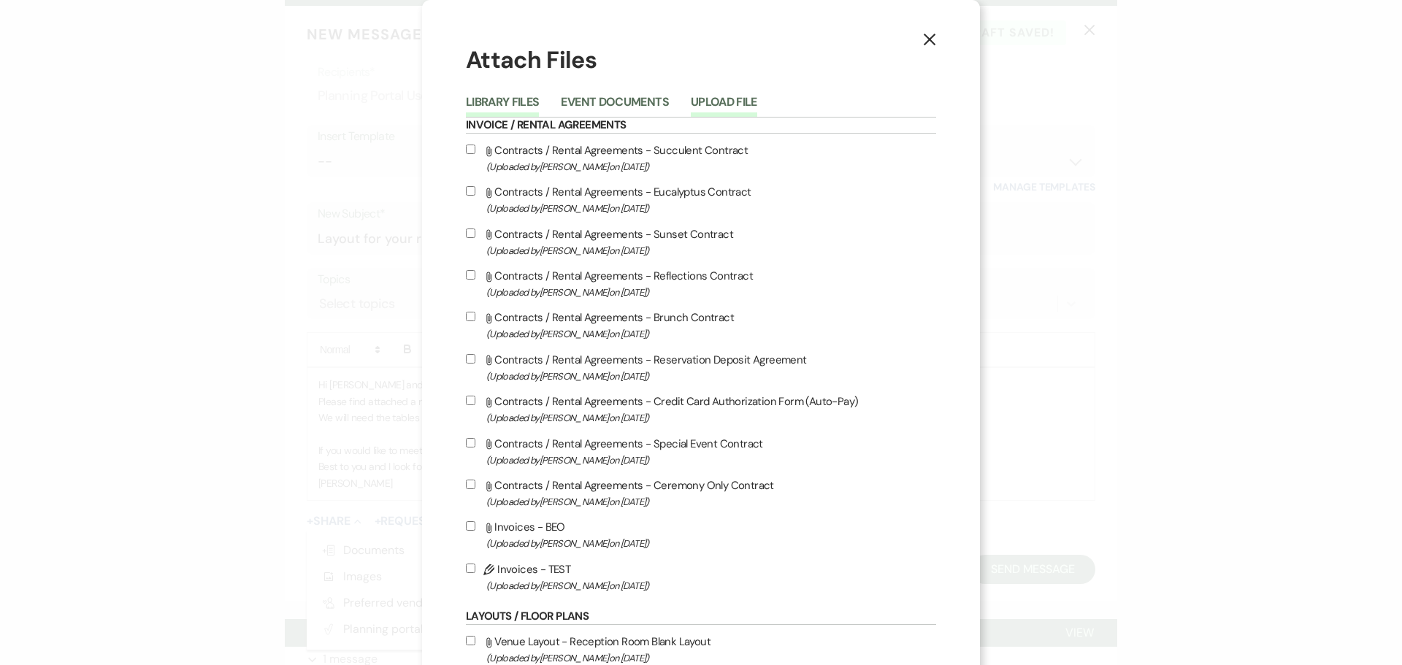
click at [704, 104] on button "Upload File" at bounding box center [724, 106] width 66 height 20
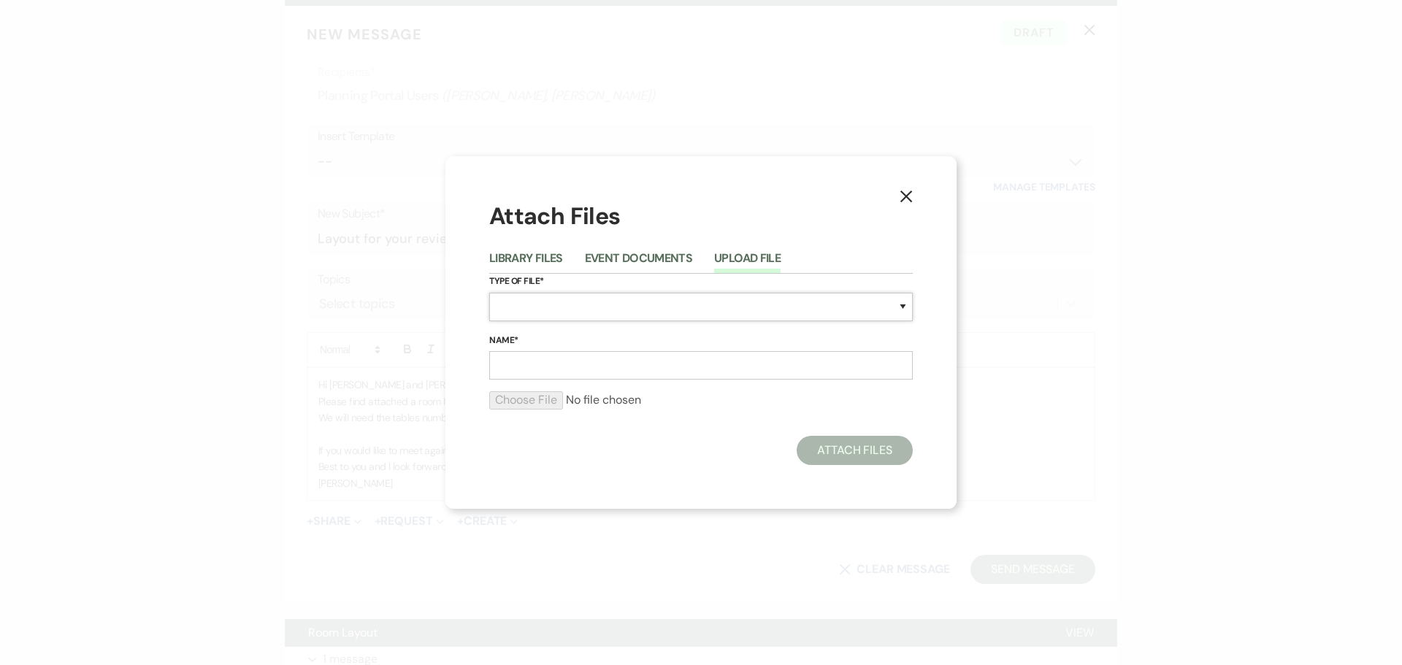
click at [515, 296] on select "Special Event Insurance Vendor Certificate of Insurance Contracts / Rental Agre…" at bounding box center [700, 307] width 423 height 28
select select "24"
click at [489, 293] on select "Special Event Insurance Vendor Certificate of Insurance Contracts / Rental Agre…" at bounding box center [700, 307] width 423 height 28
click at [508, 362] on input "Name*" at bounding box center [700, 365] width 423 height 28
type input "[PERSON_NAME]"
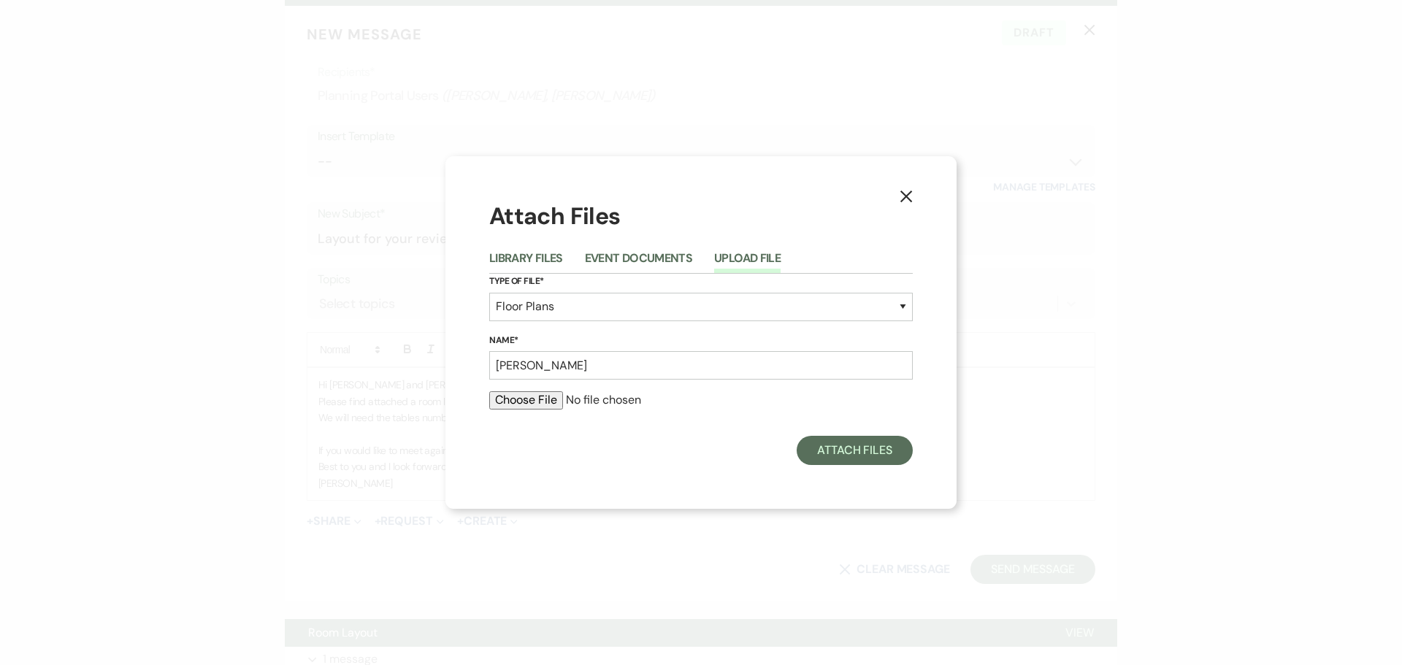
click at [521, 396] on input "file" at bounding box center [700, 400] width 423 height 18
type input "C:\fakepath\[PERSON_NAME] [DATE] Room Layout.pdf"
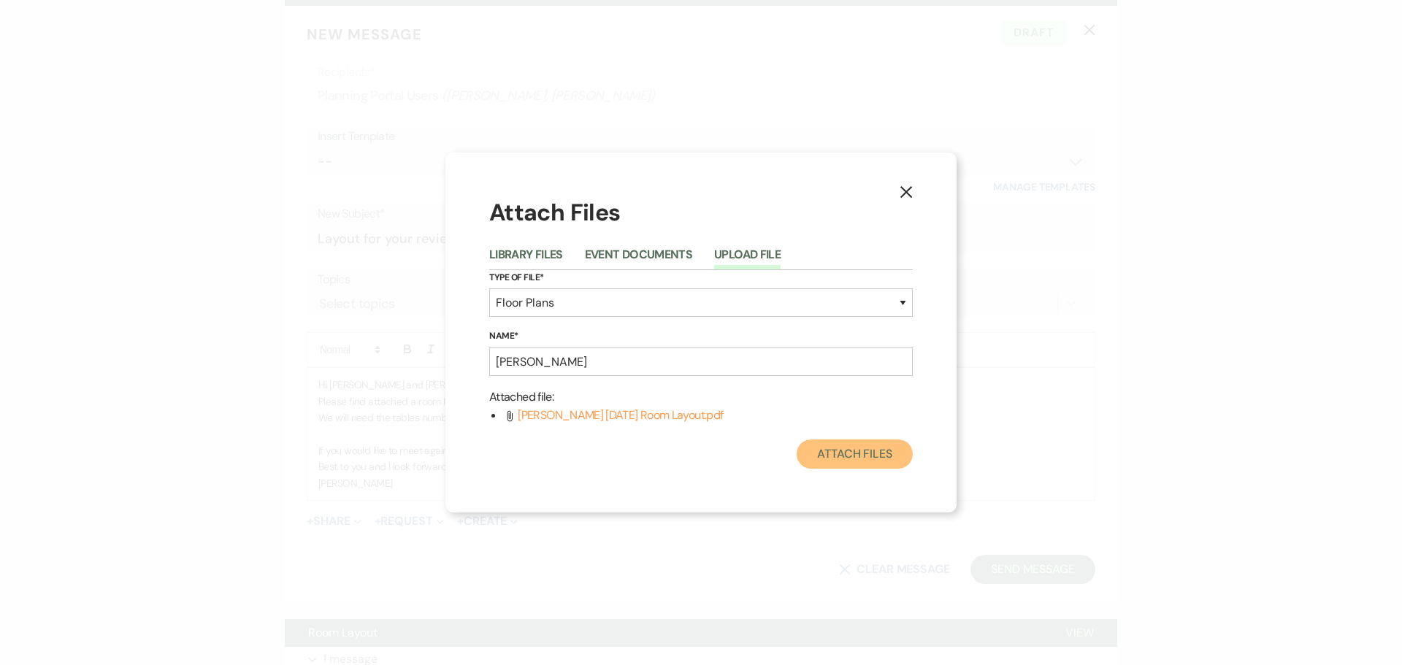
click at [850, 453] on button "Attach Files" at bounding box center [854, 453] width 116 height 29
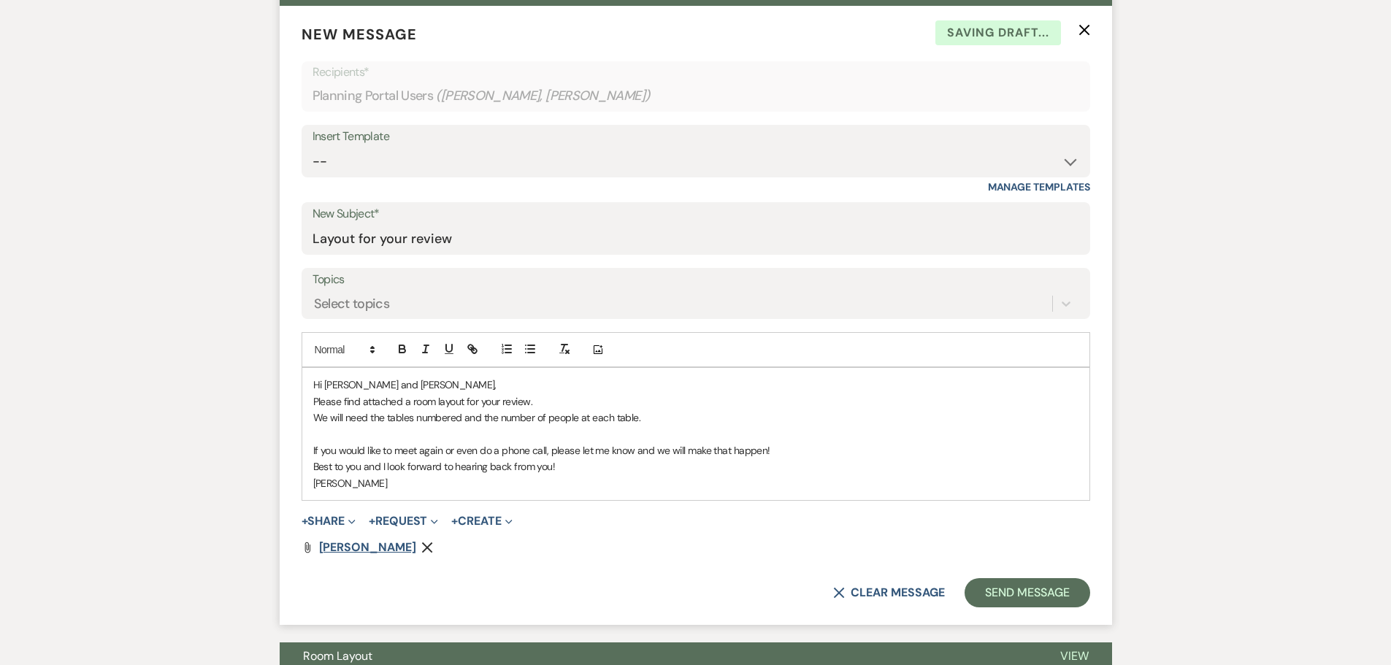
click at [343, 545] on span "[PERSON_NAME]" at bounding box center [367, 546] width 97 height 15
drag, startPoint x: 994, startPoint y: 591, endPoint x: 1009, endPoint y: 576, distance: 21.7
click at [996, 588] on button "Send Message" at bounding box center [1026, 592] width 125 height 29
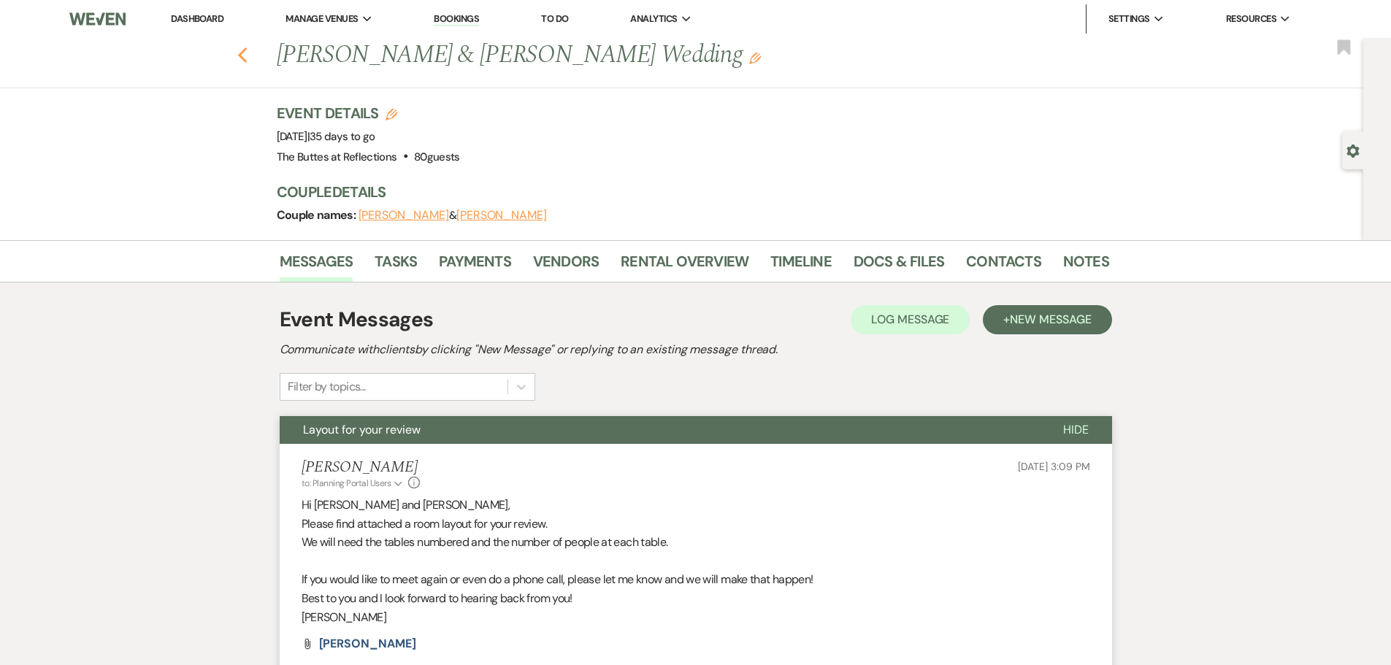
click at [247, 52] on use "button" at bounding box center [241, 55] width 9 height 16
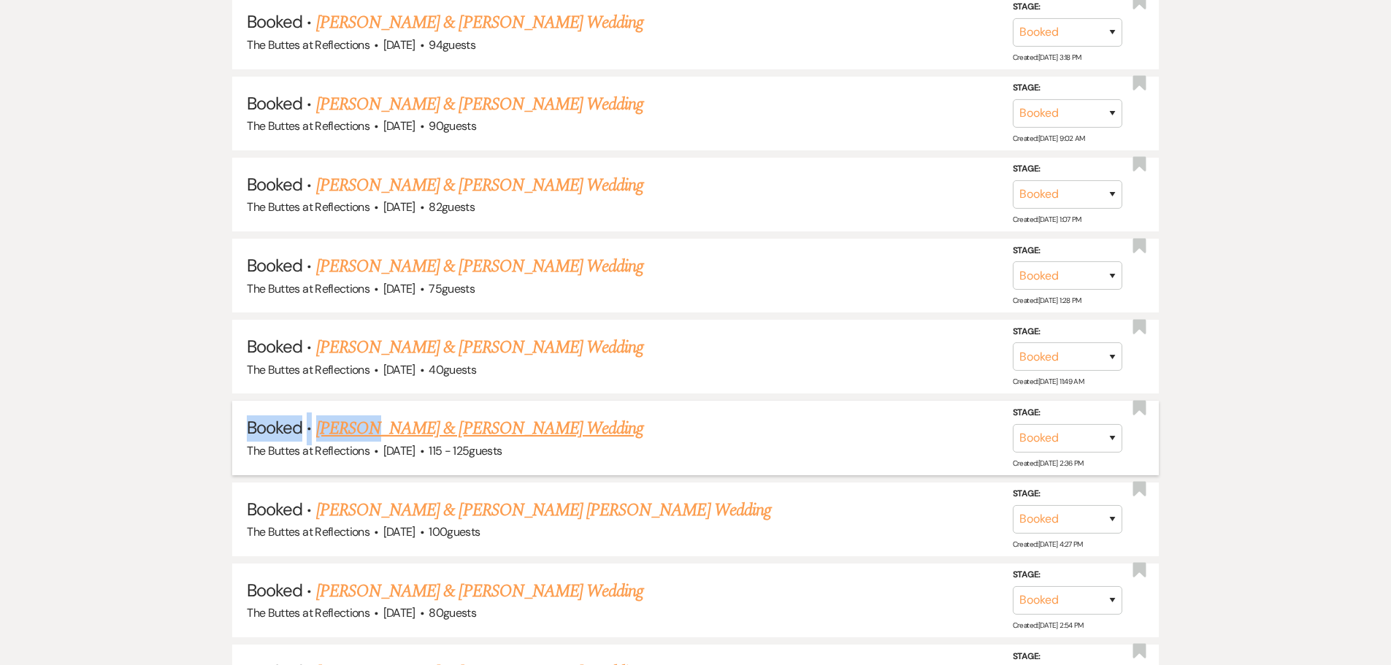
scroll to position [950, 0]
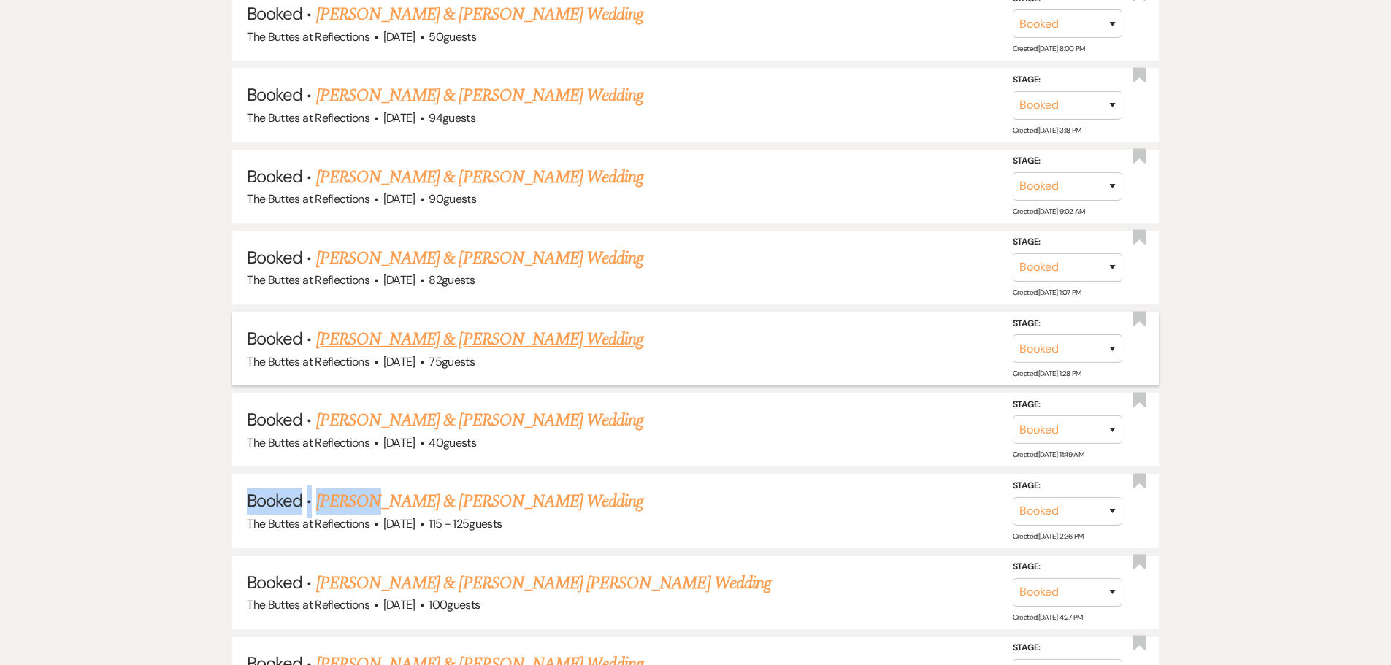
click at [405, 340] on link "[PERSON_NAME] & [PERSON_NAME] Wedding" at bounding box center [479, 339] width 327 height 26
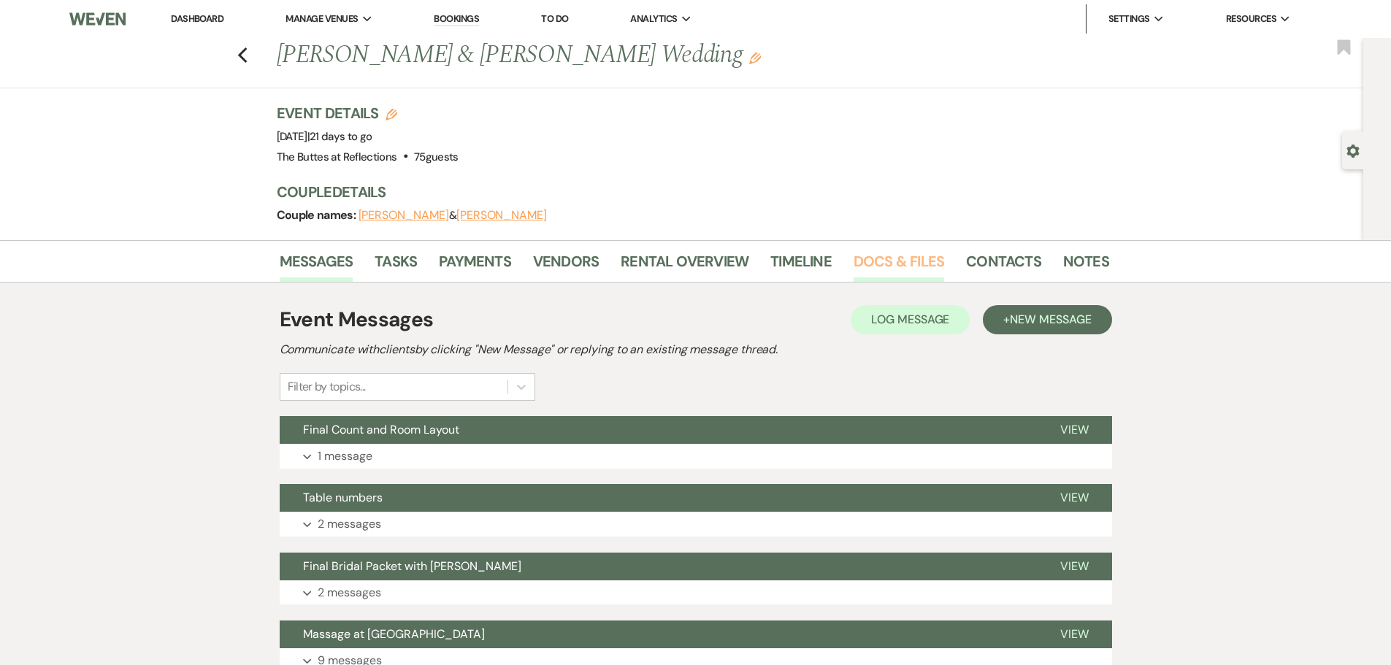
click at [888, 265] on link "Docs & Files" at bounding box center [898, 266] width 91 height 32
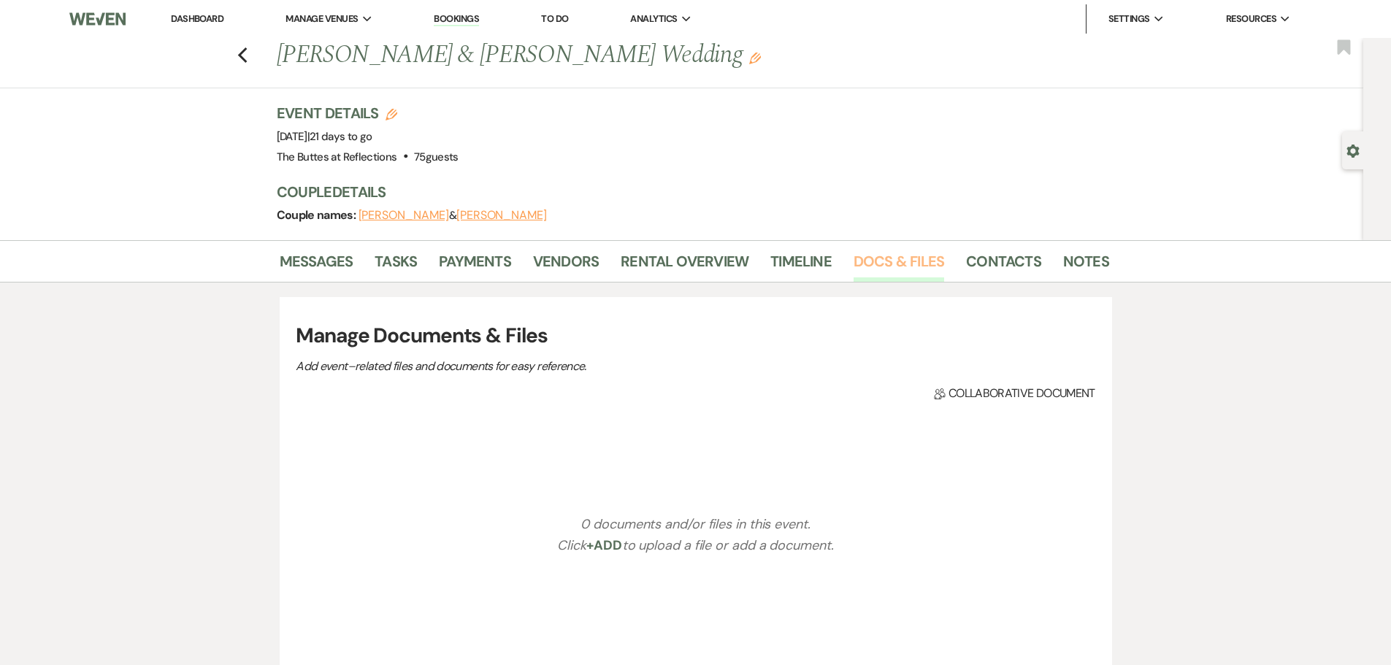
click at [887, 264] on link "Docs & Files" at bounding box center [898, 266] width 91 height 32
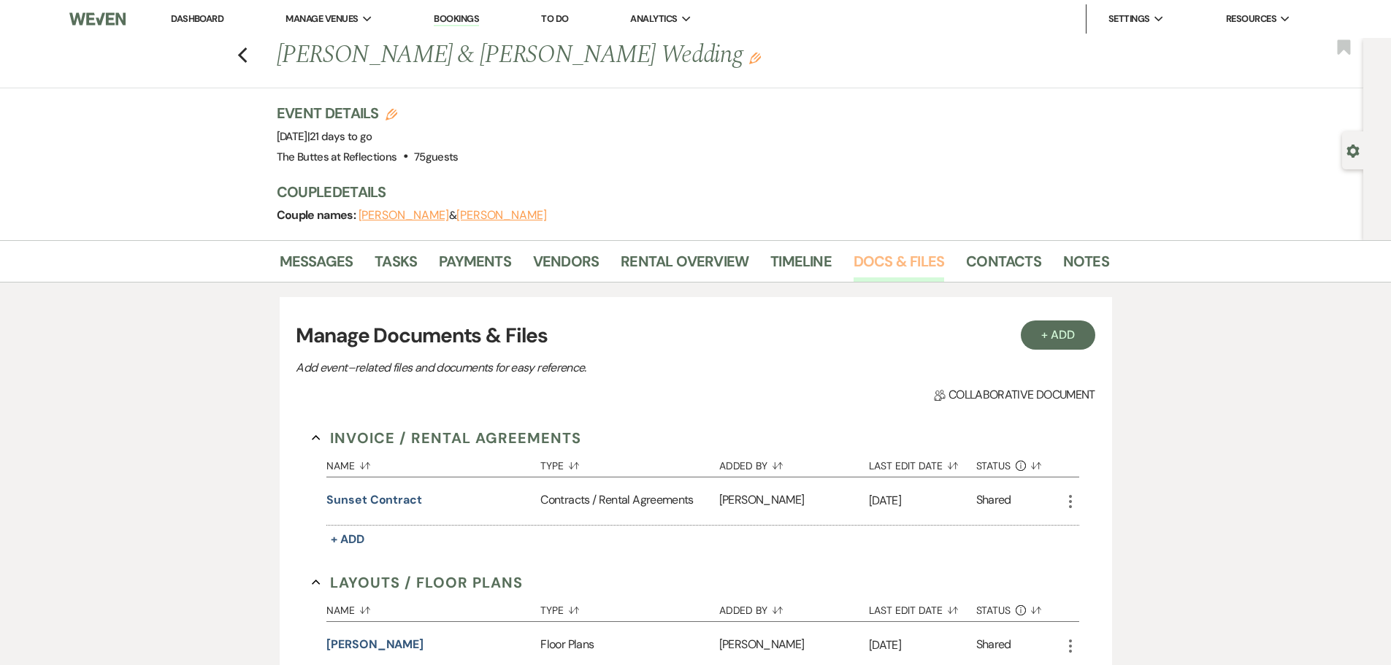
click at [901, 265] on link "Docs & Files" at bounding box center [898, 266] width 91 height 32
click at [899, 264] on link "Docs & Files" at bounding box center [898, 266] width 91 height 32
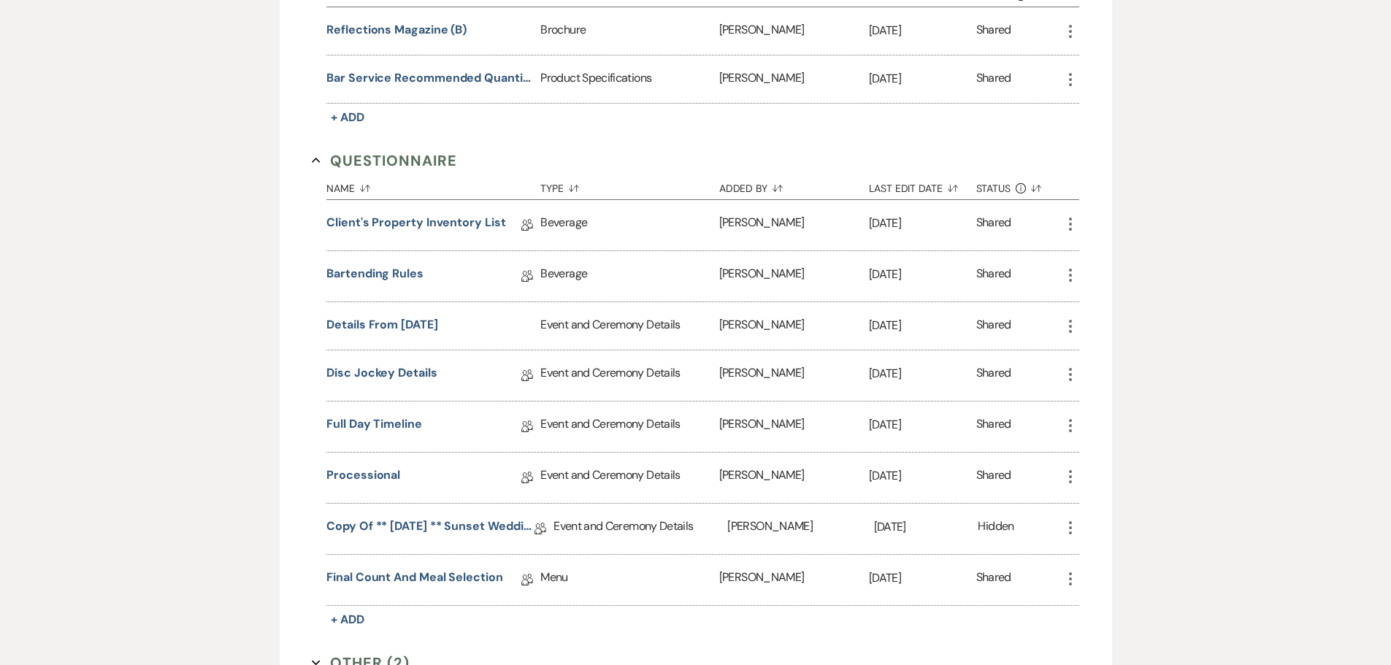
scroll to position [1241, 0]
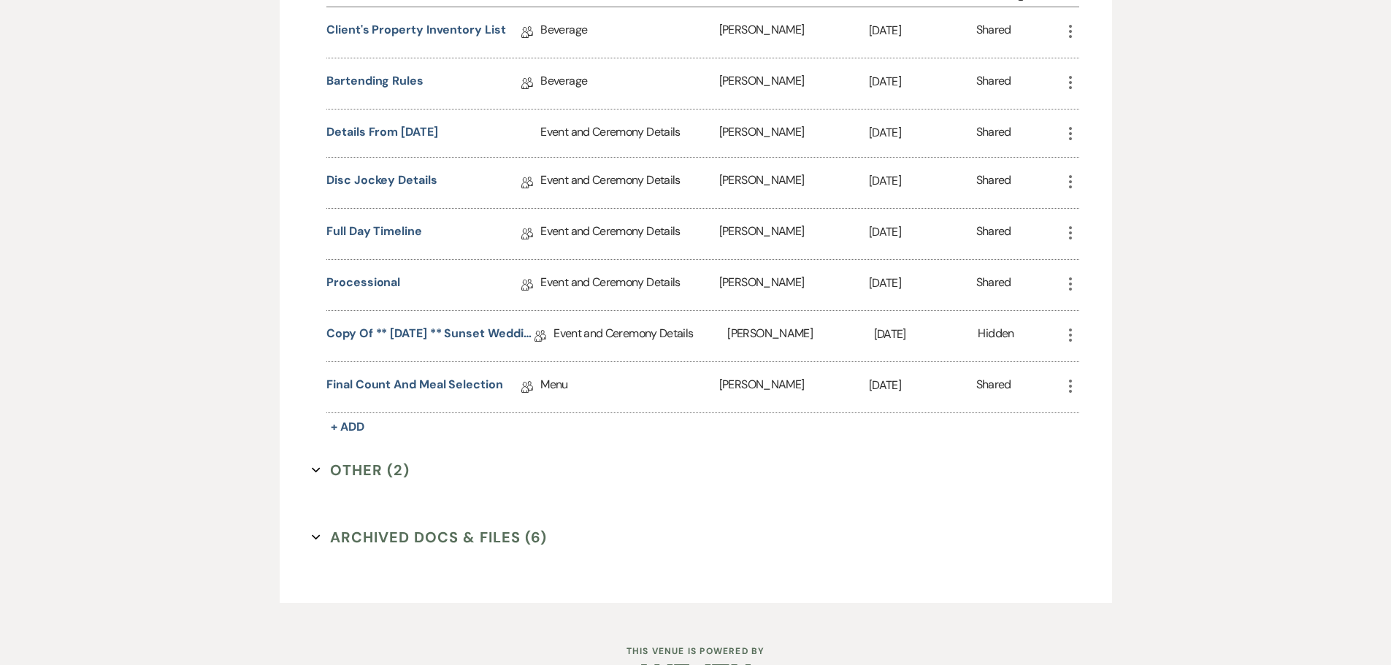
click at [385, 466] on button "Other (2) Expand" at bounding box center [361, 470] width 98 height 22
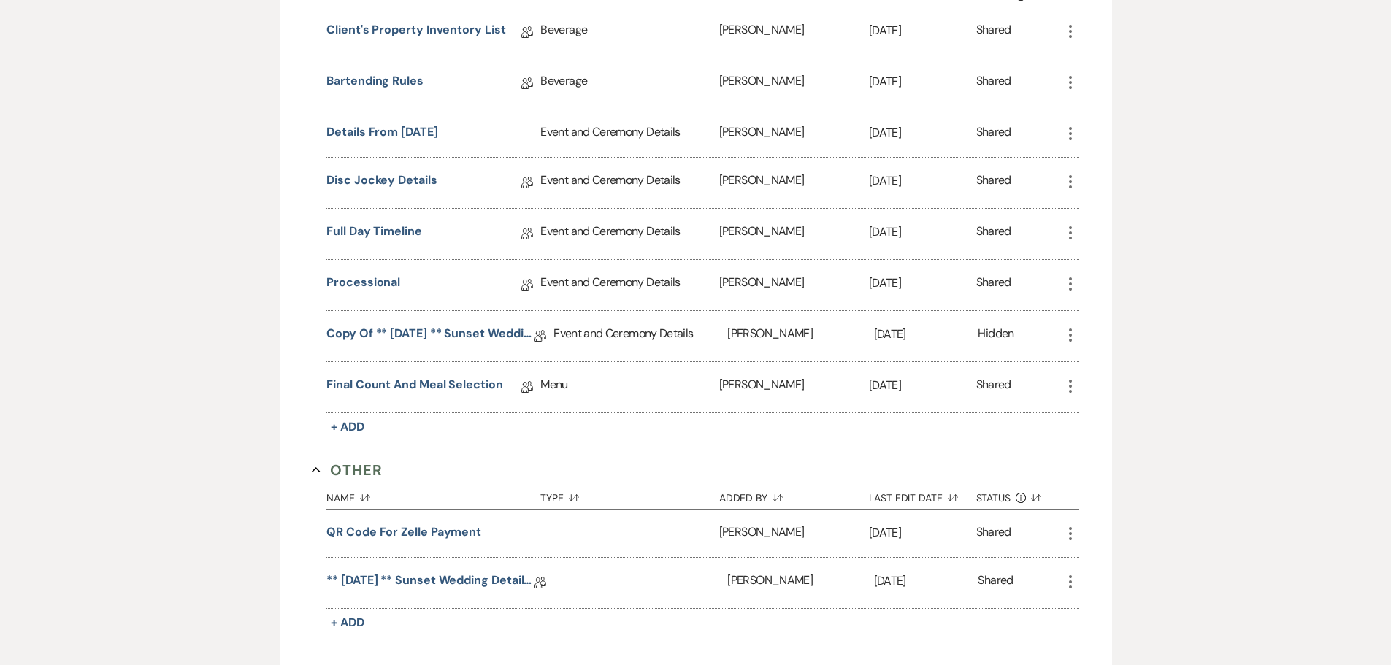
click at [385, 466] on section "Other Collapse Name Sort Default Type Sort Default Added By Sort Default Last E…" at bounding box center [695, 546] width 767 height 174
click at [448, 577] on link "** [DATE] ** Sunset Wedding Details for Black. [DATE]" at bounding box center [430, 583] width 208 height 23
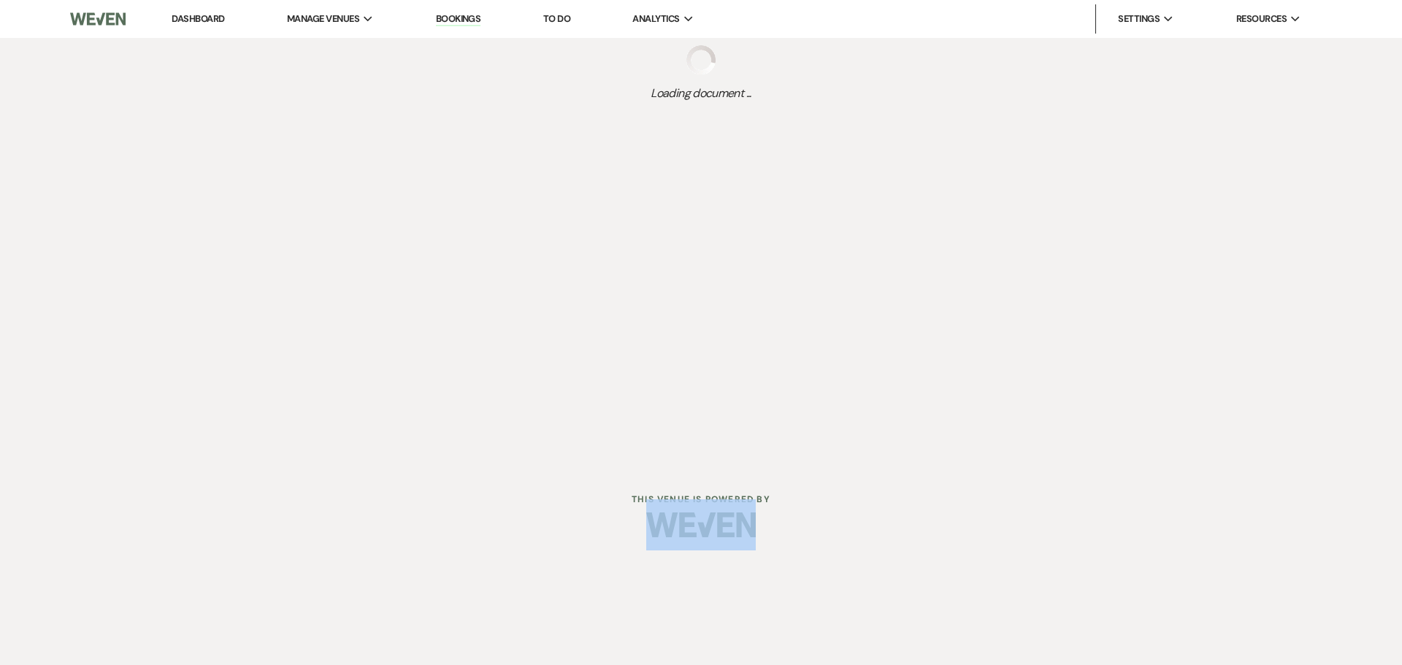
click at [448, 559] on html "Dashboard Manage Venues Expand The Buttes at Reflections Bookings To Do Analyti…" at bounding box center [701, 279] width 1402 height 559
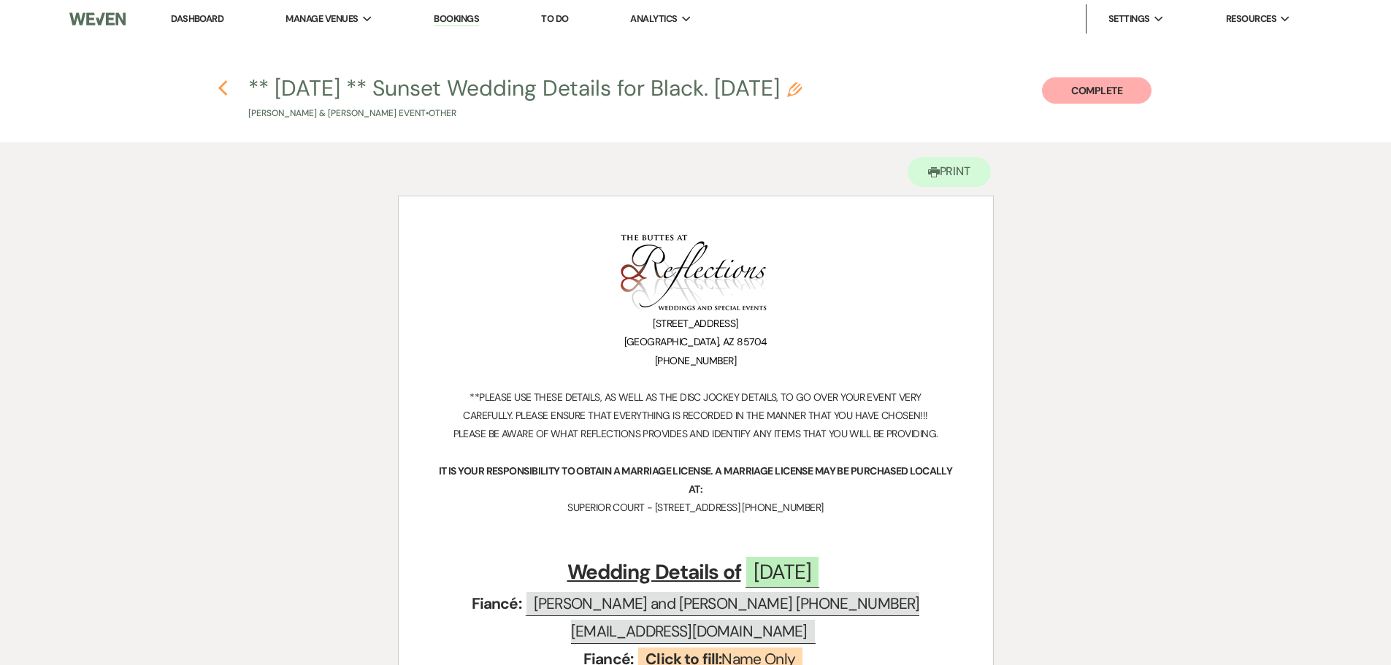
click at [224, 82] on use "button" at bounding box center [222, 88] width 9 height 16
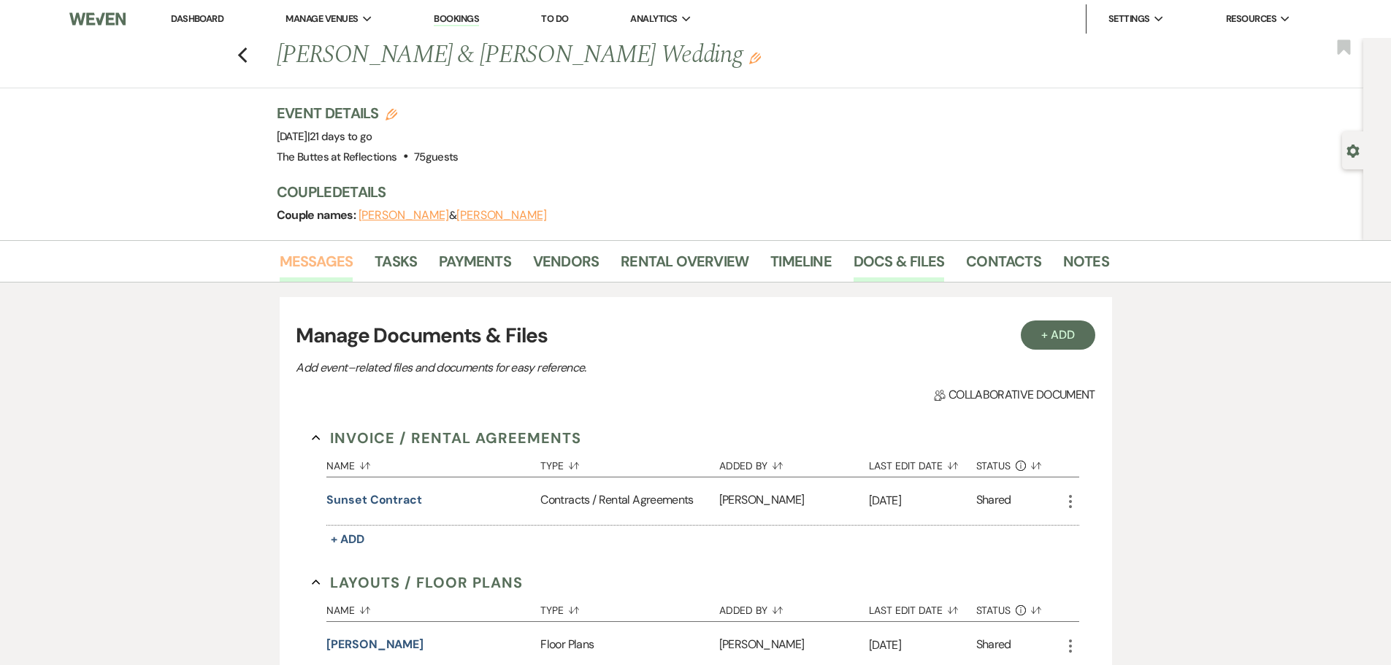
click at [312, 260] on link "Messages" at bounding box center [317, 266] width 74 height 32
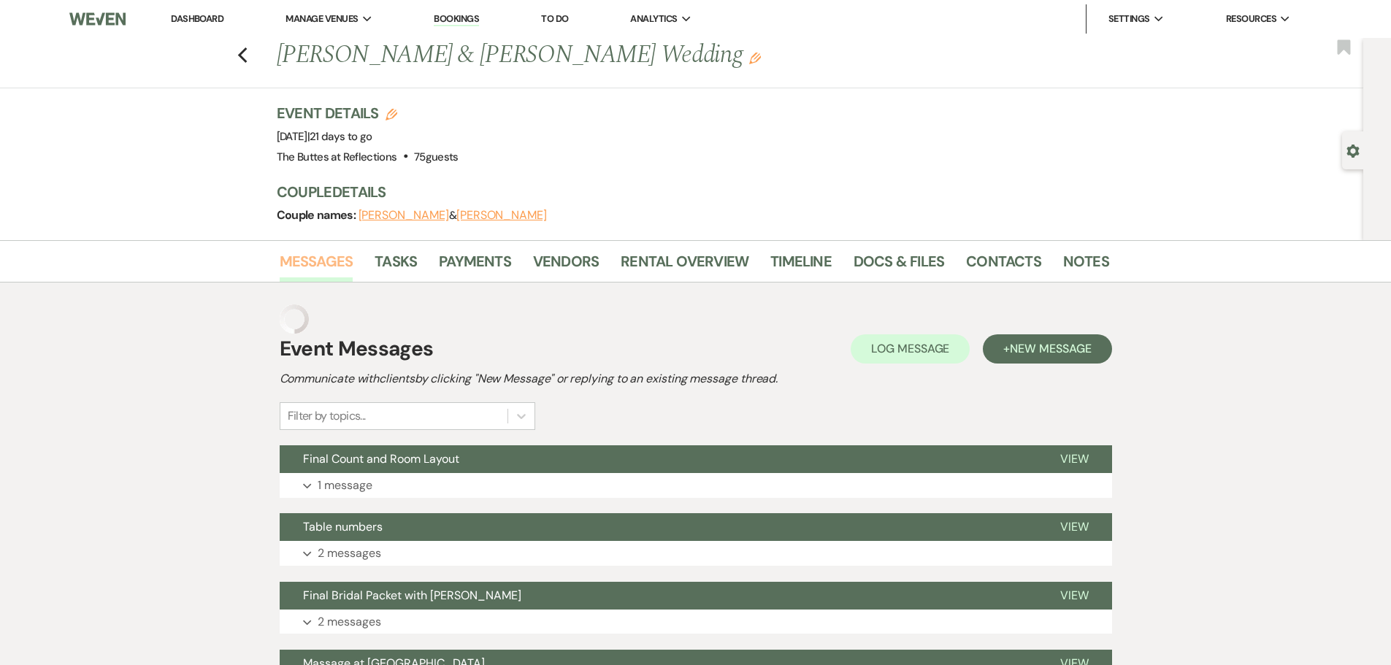
click at [313, 259] on link "Messages" at bounding box center [317, 266] width 74 height 32
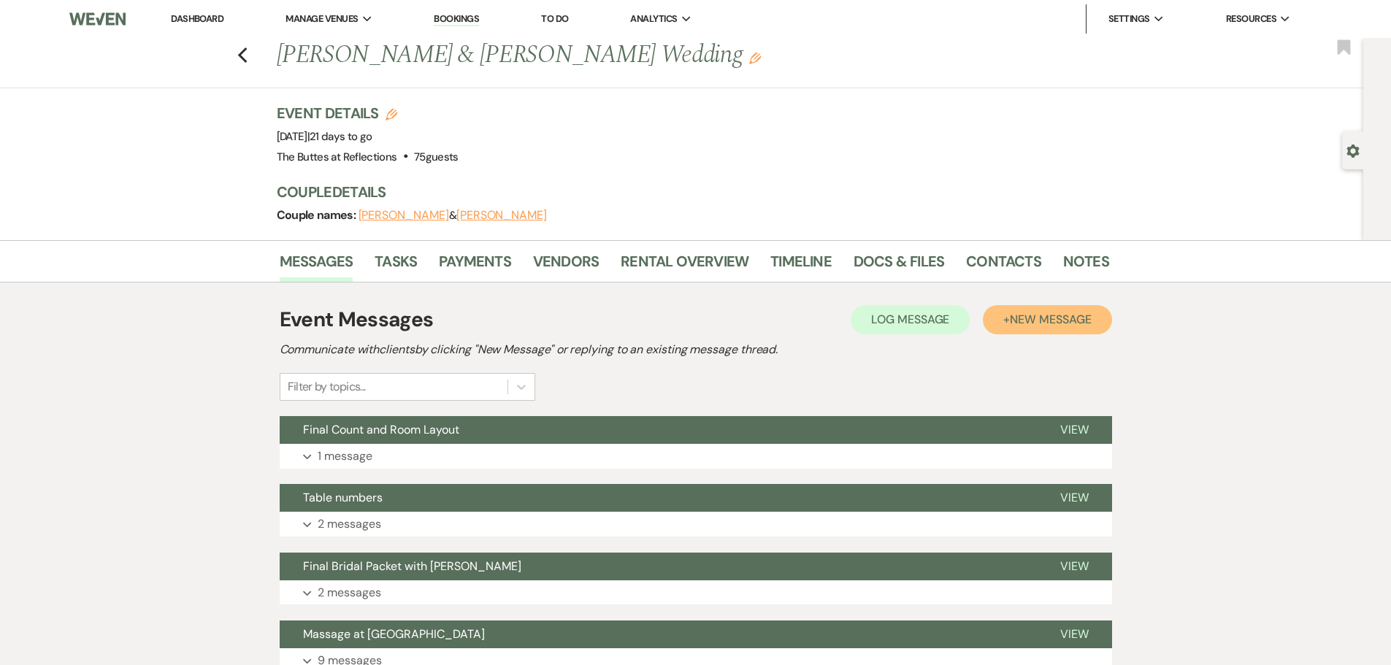
click at [1037, 326] on span "New Message" at bounding box center [1050, 319] width 81 height 15
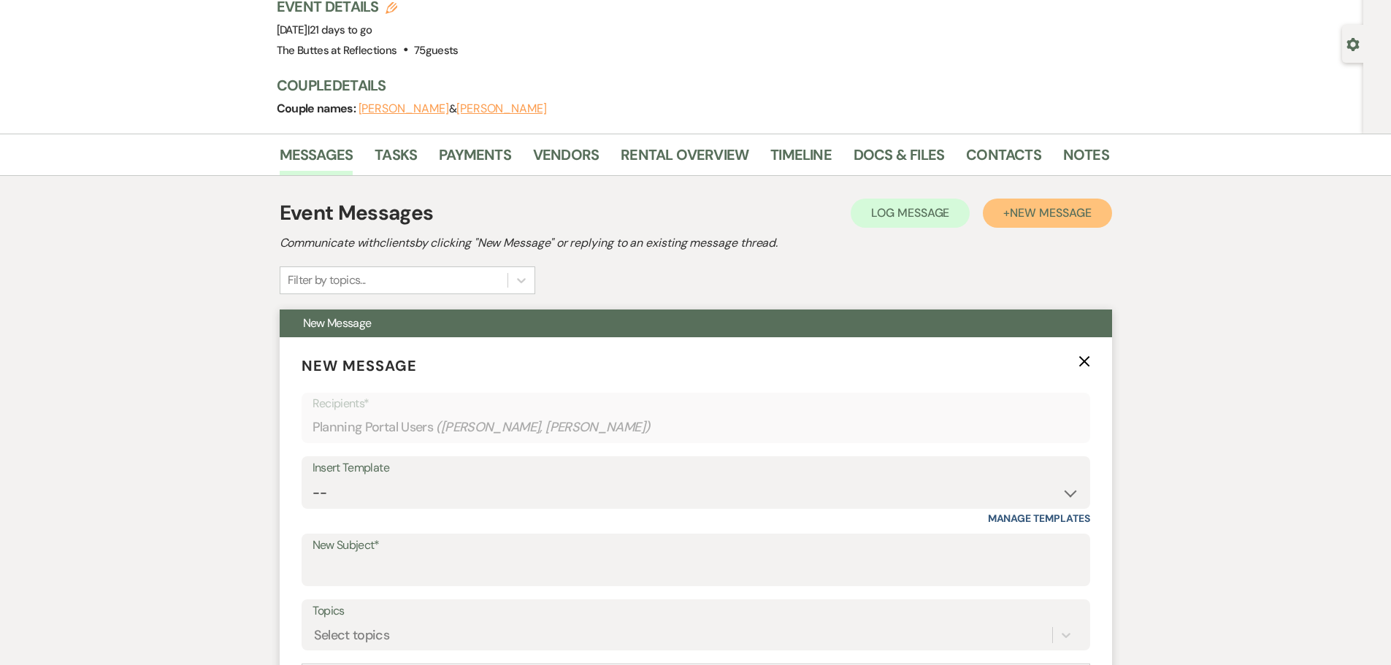
scroll to position [146, 0]
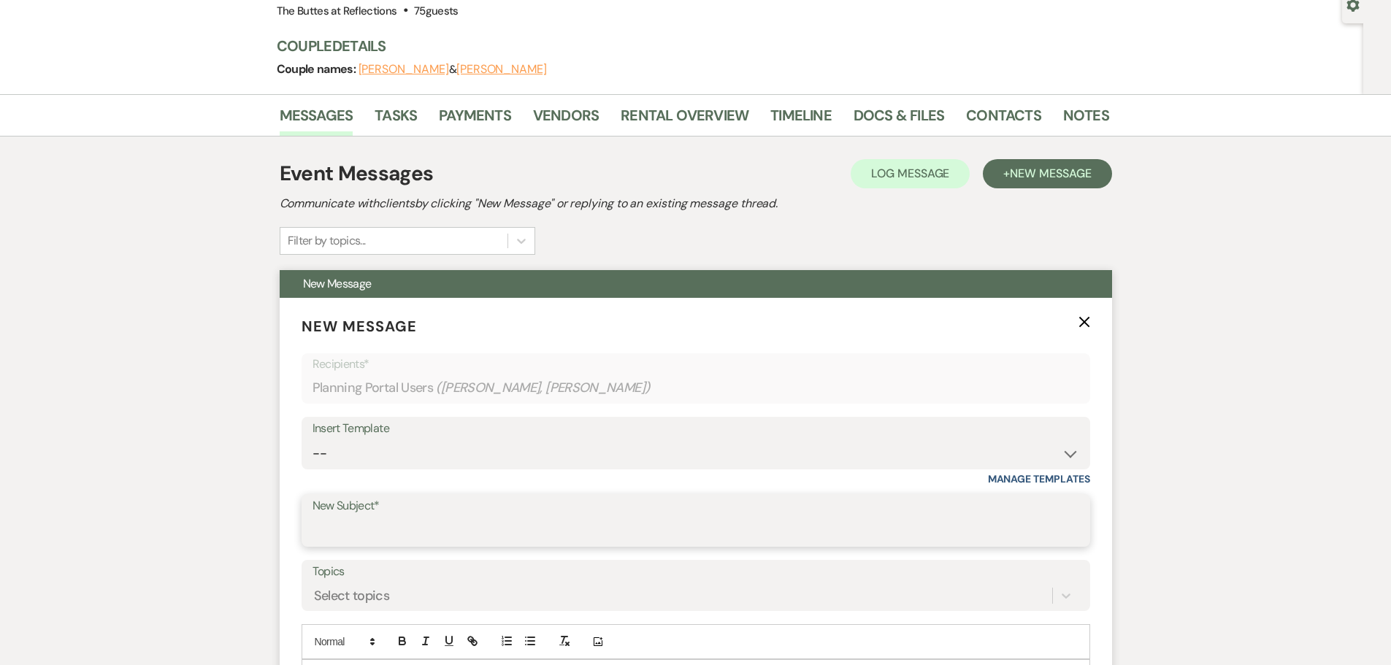
drag, startPoint x: 328, startPoint y: 527, endPoint x: 361, endPoint y: 529, distance: 32.2
click at [339, 527] on input "New Subject*" at bounding box center [695, 531] width 766 height 28
type input "Setting Appointment"
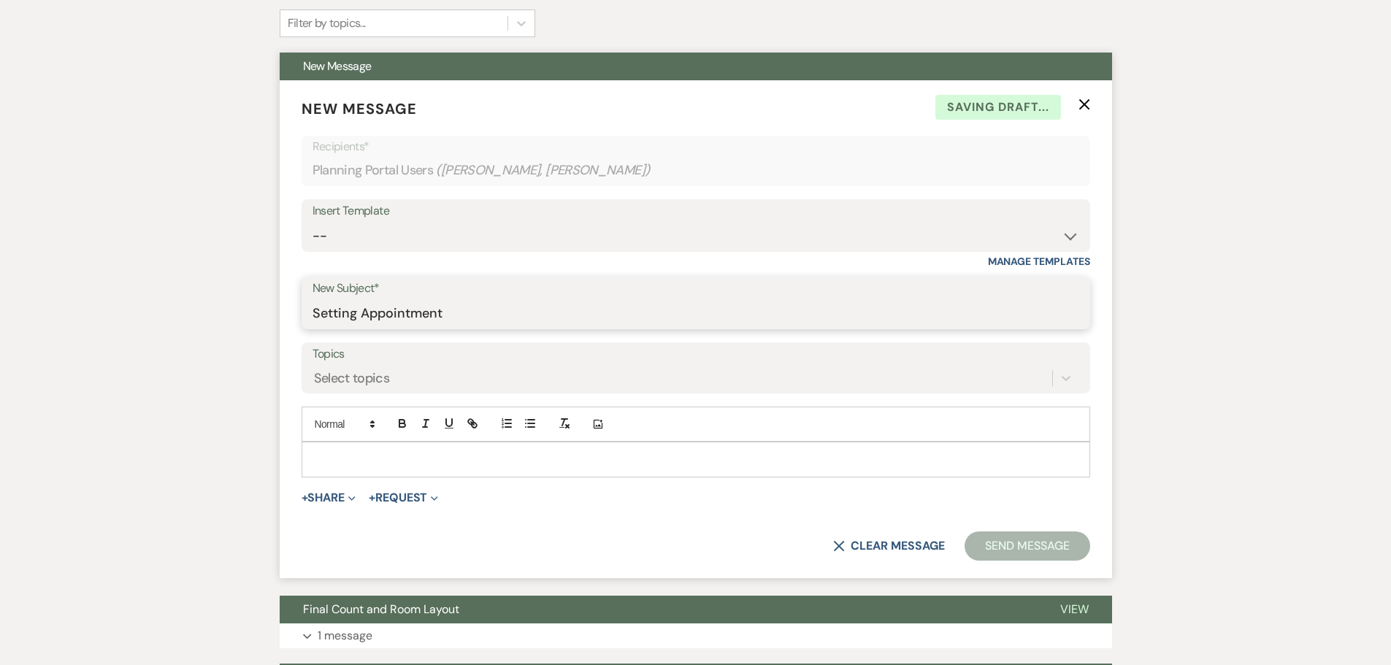
scroll to position [365, 0]
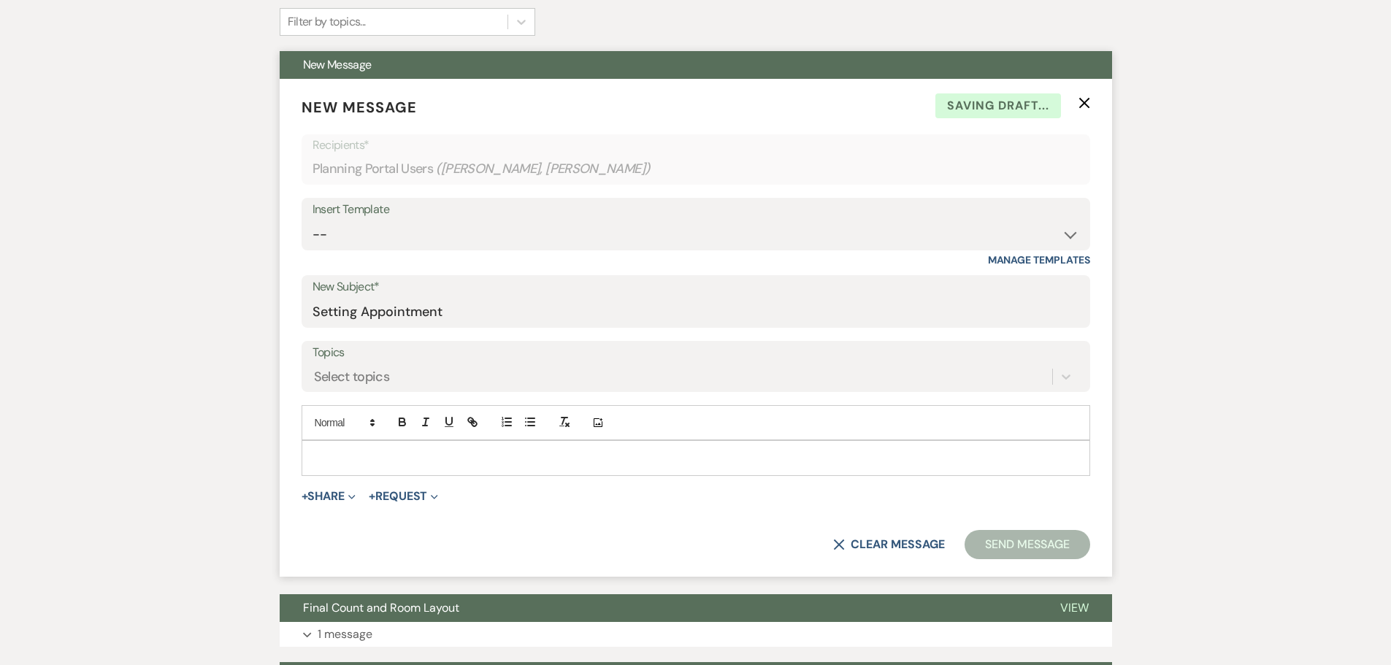
click at [335, 442] on div at bounding box center [695, 458] width 787 height 34
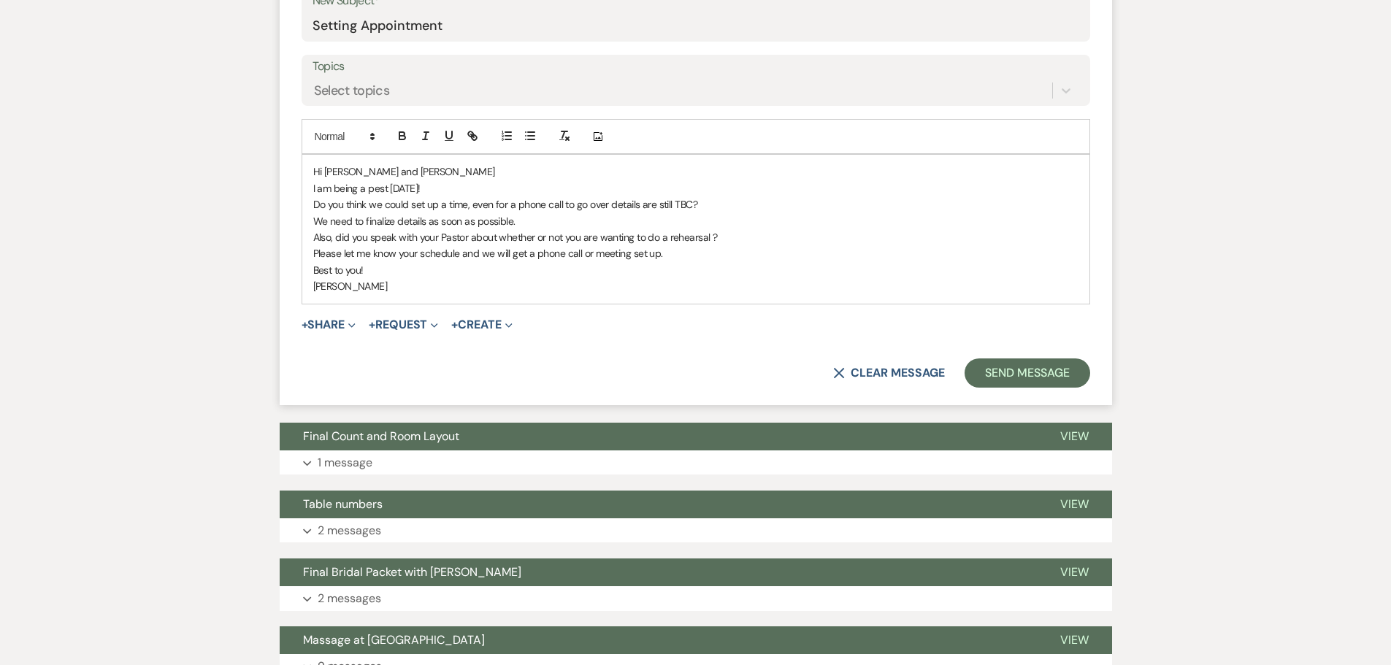
scroll to position [657, 0]
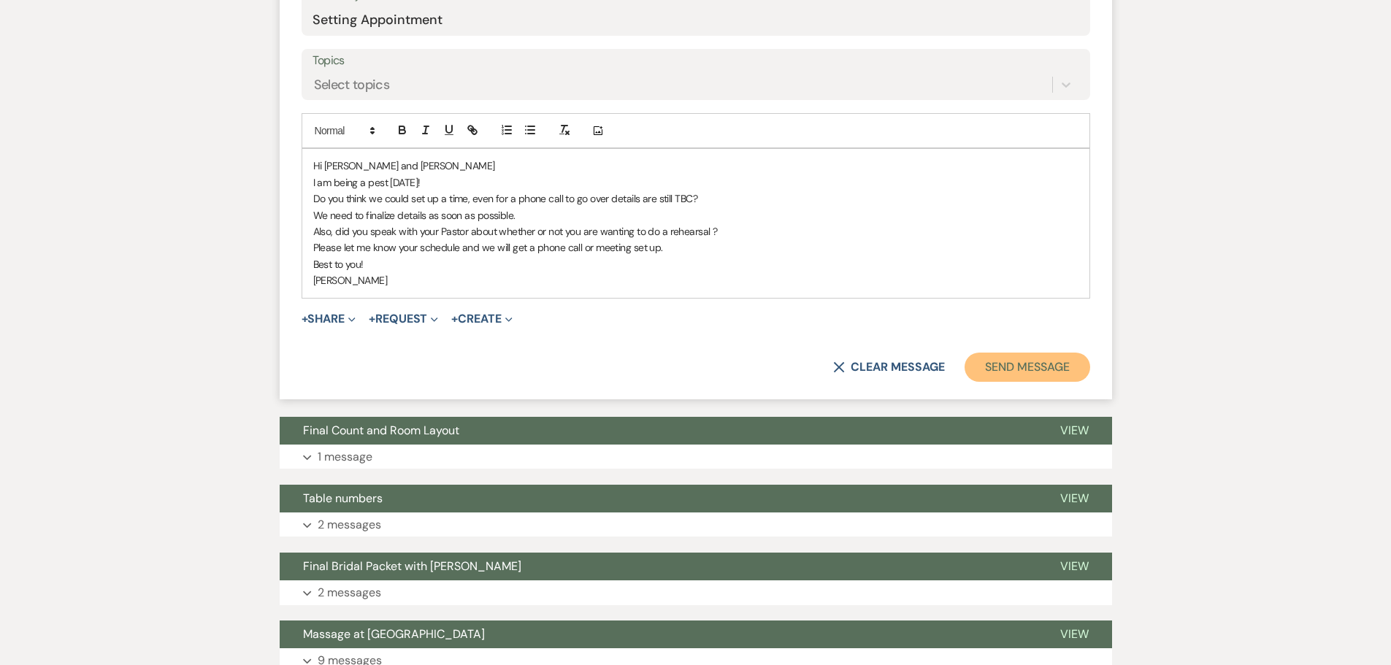
drag, startPoint x: 1057, startPoint y: 362, endPoint x: 1056, endPoint y: 349, distance: 13.2
click at [1057, 361] on button "Send Message" at bounding box center [1026, 367] width 125 height 29
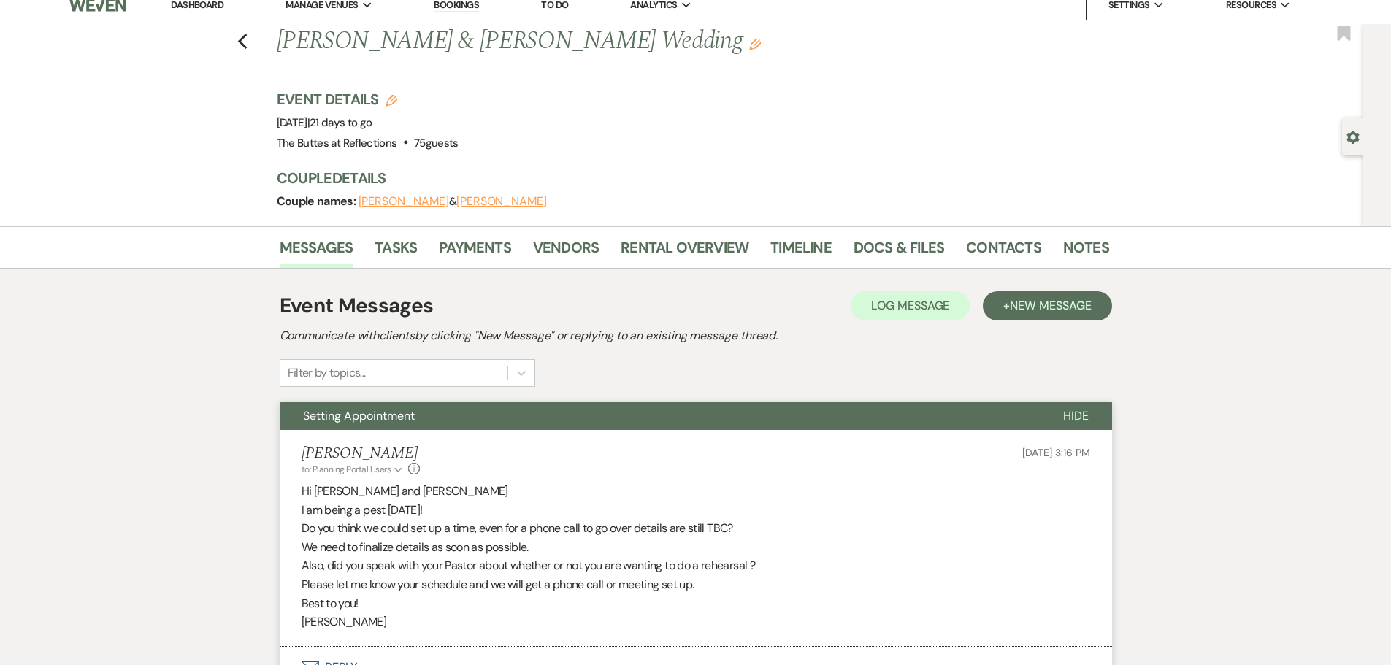
scroll to position [0, 0]
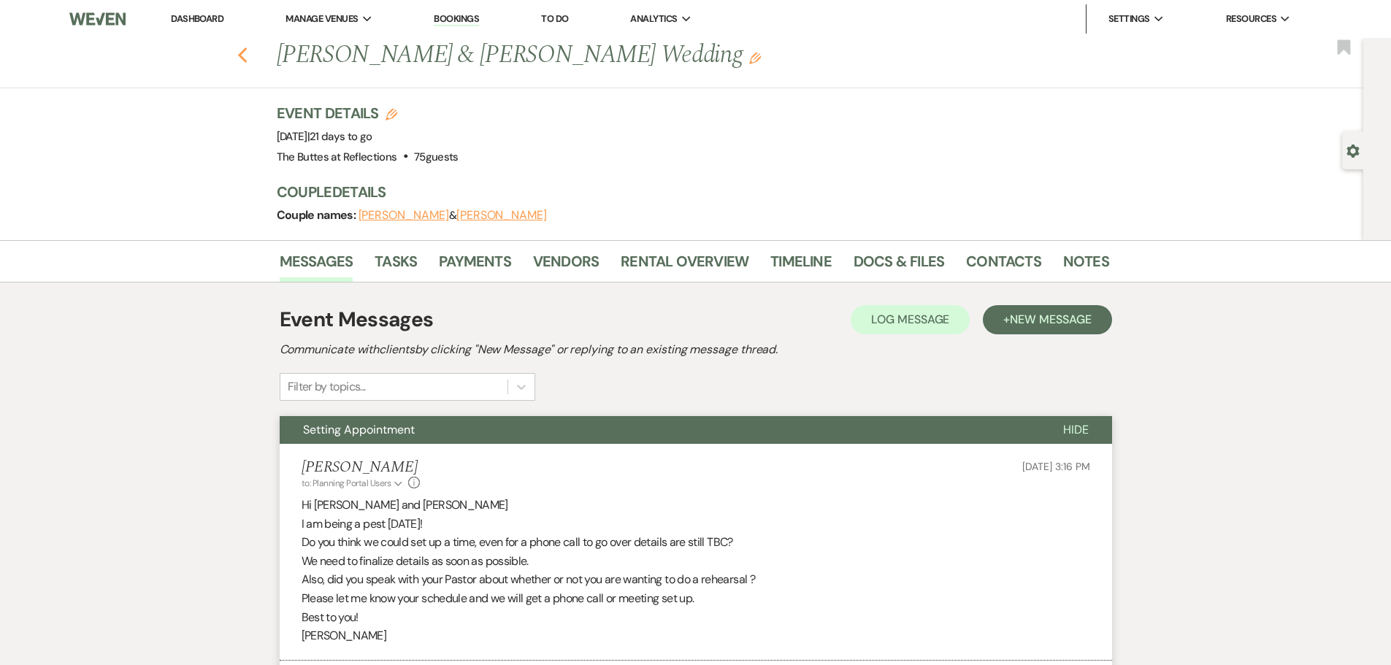
click at [247, 51] on use "button" at bounding box center [241, 55] width 9 height 16
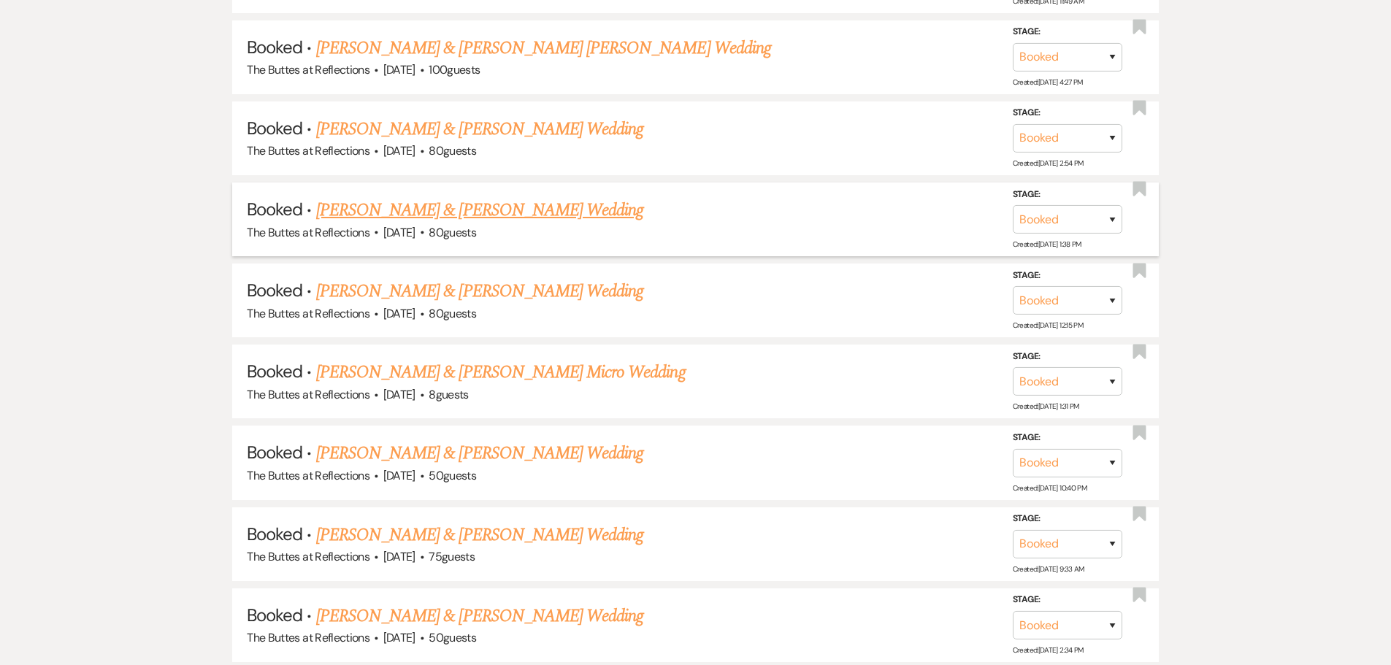
scroll to position [1469, 0]
